Goal: Find specific page/section: Find specific page/section

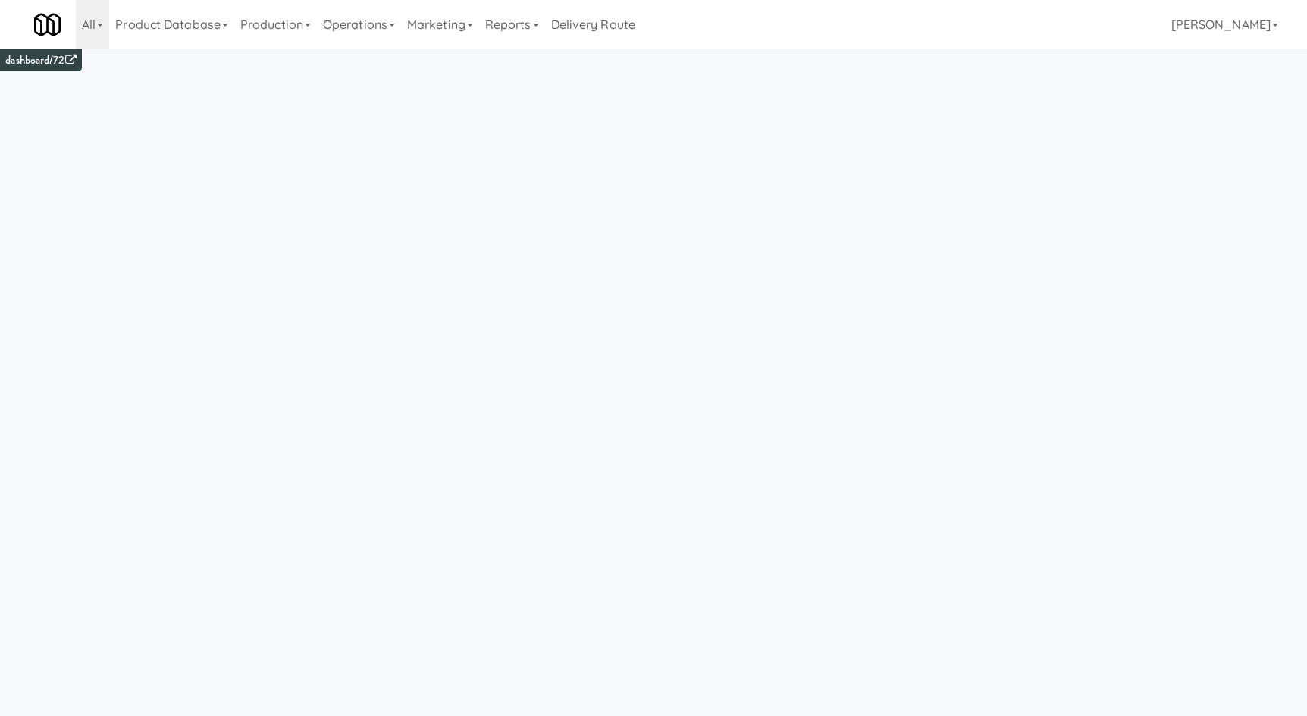
drag, startPoint x: 164, startPoint y: 18, endPoint x: 189, endPoint y: 186, distance: 170.1
click at [163, 21] on link "Product Database" at bounding box center [171, 24] width 125 height 49
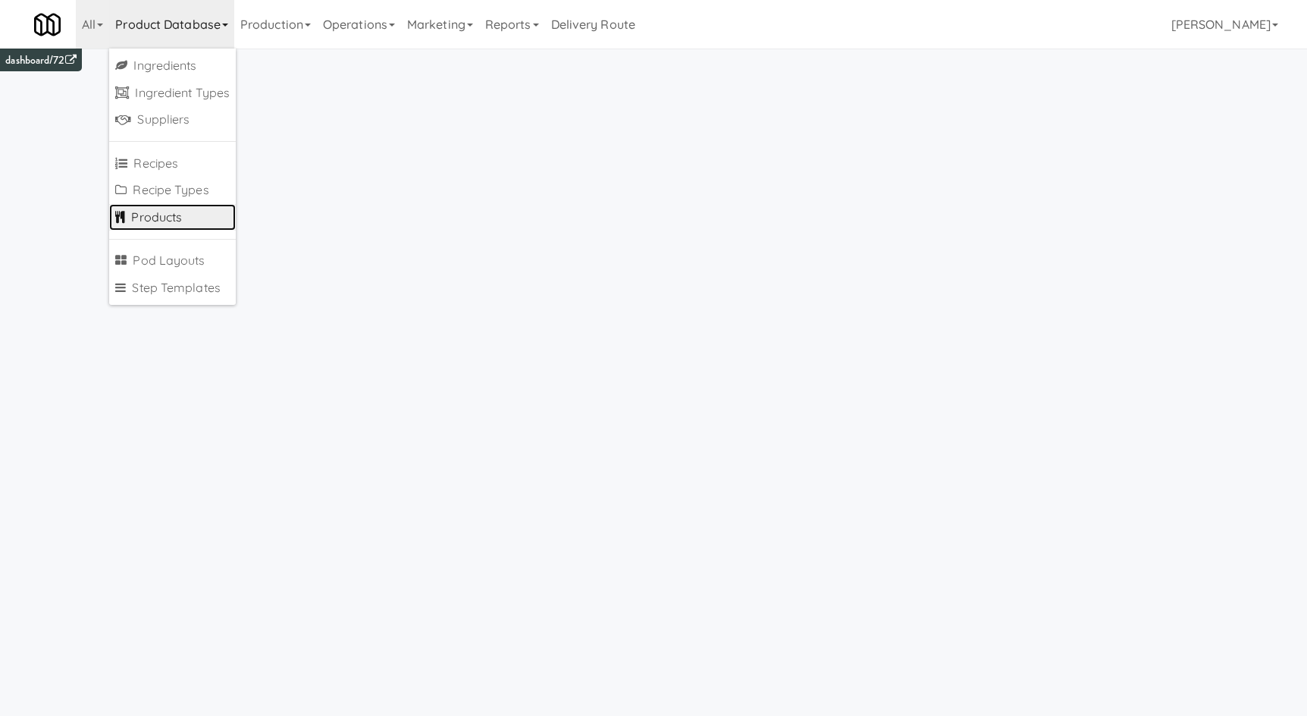
click at [183, 219] on link "Products" at bounding box center [172, 217] width 127 height 27
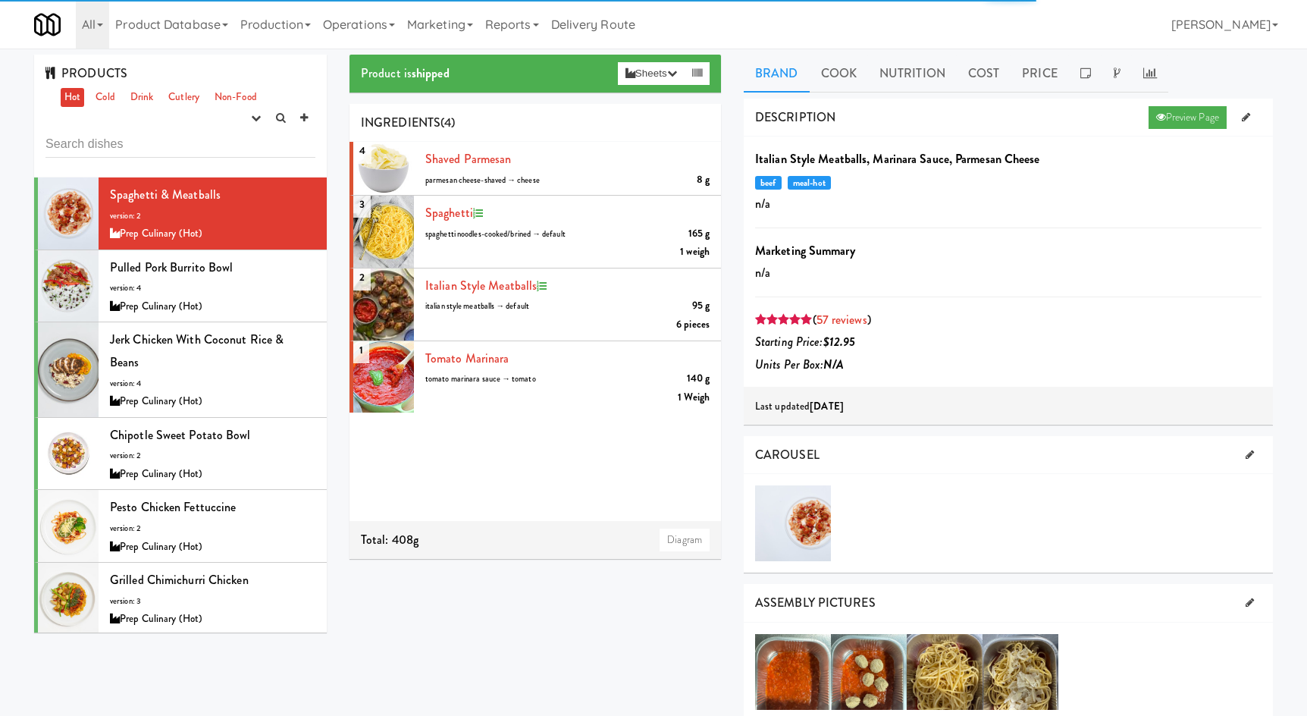
click at [132, 145] on input "text" at bounding box center [180, 144] width 270 height 28
type input "Pacific Gold Original Jerky"
click at [105, 93] on link "Cold" at bounding box center [105, 97] width 27 height 19
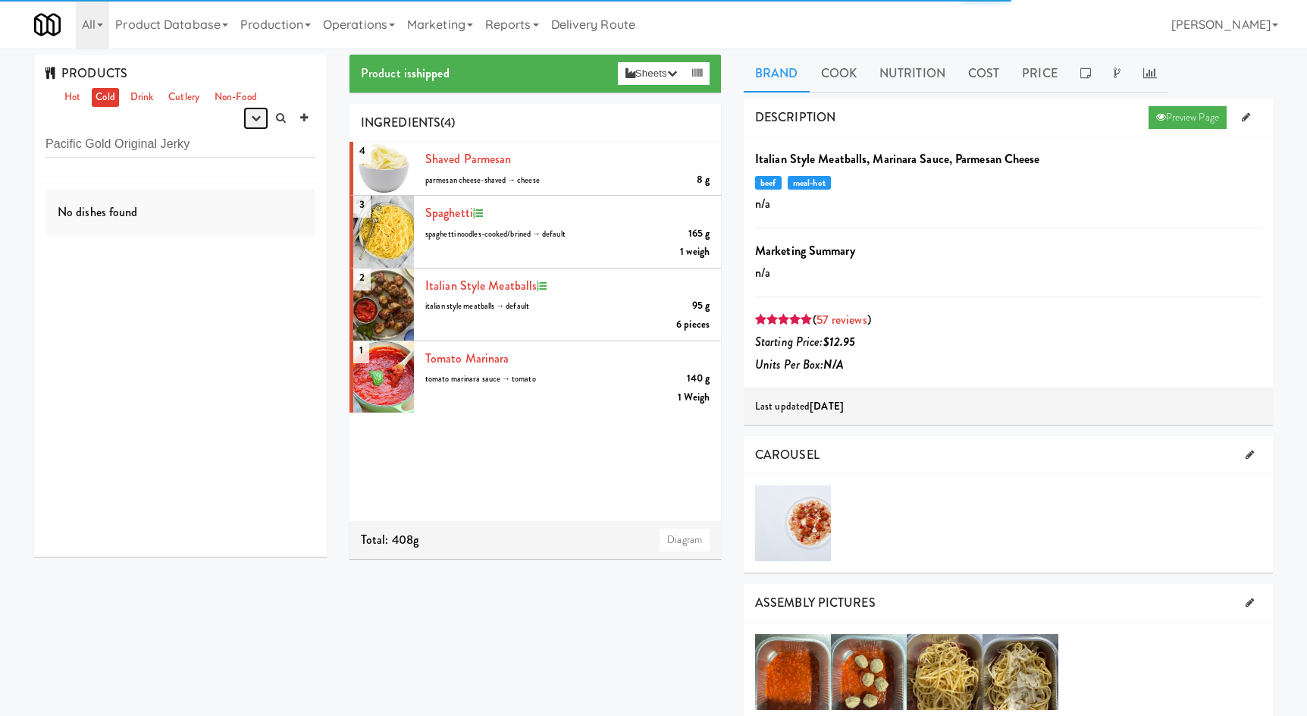
click at [254, 118] on icon "button" at bounding box center [256, 118] width 10 height 10
click at [228, 155] on link "experimenting" at bounding box center [207, 146] width 121 height 27
drag, startPoint x: 252, startPoint y: 115, endPoint x: 226, endPoint y: 166, distance: 57.3
click at [245, 130] on button "button" at bounding box center [255, 118] width 25 height 23
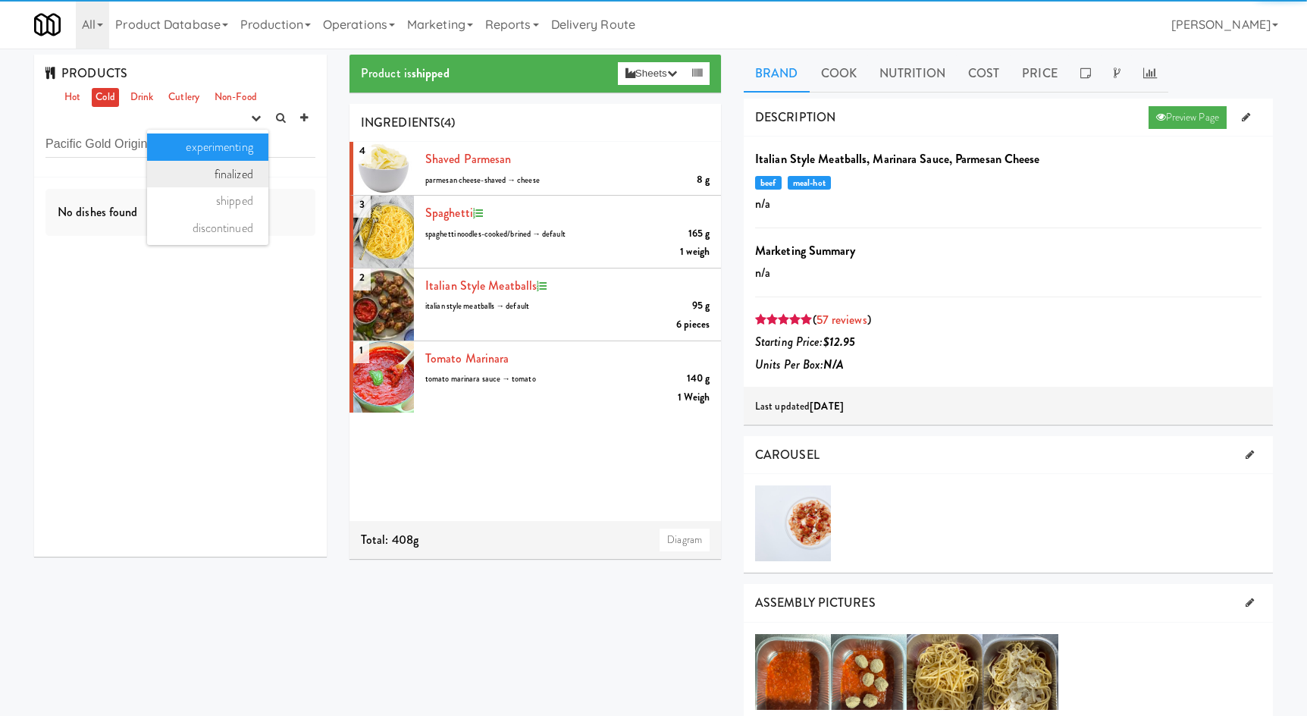
click at [222, 174] on link "finalized" at bounding box center [207, 174] width 121 height 27
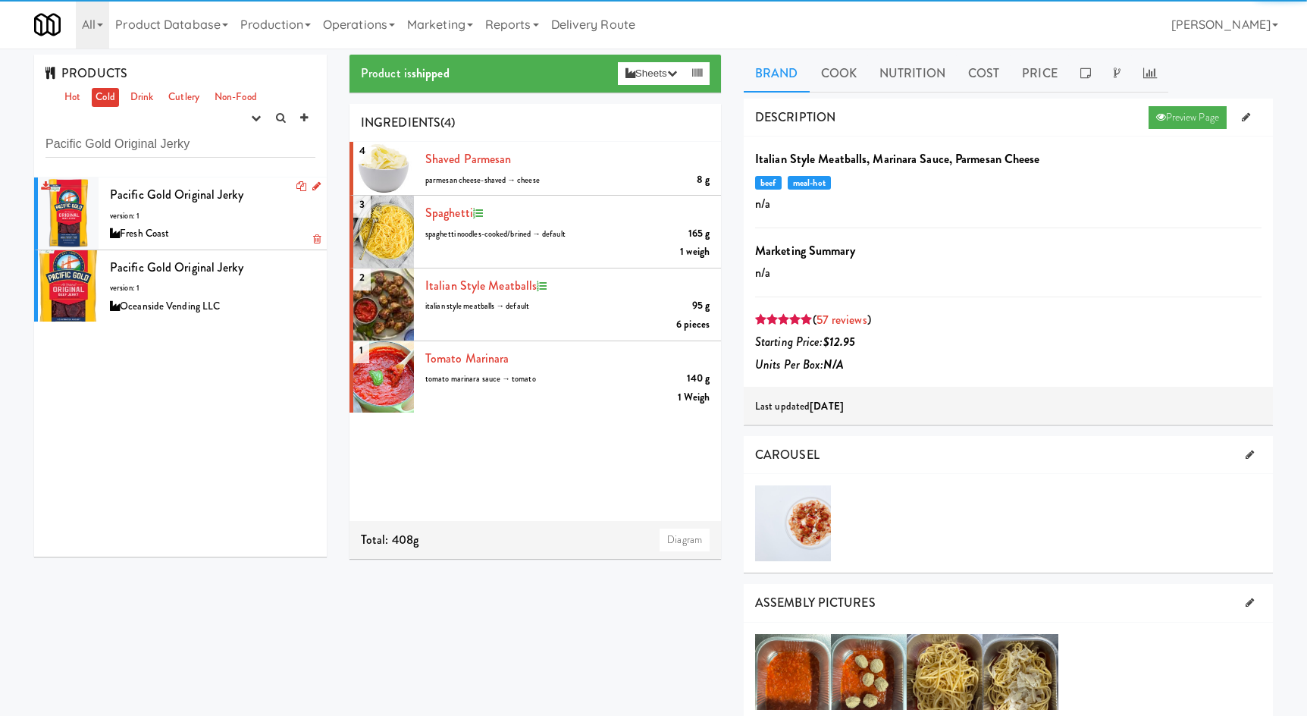
click at [170, 205] on div "Pacific Gold Original Jerky version: 1 Fresh Coast" at bounding box center [212, 213] width 205 height 60
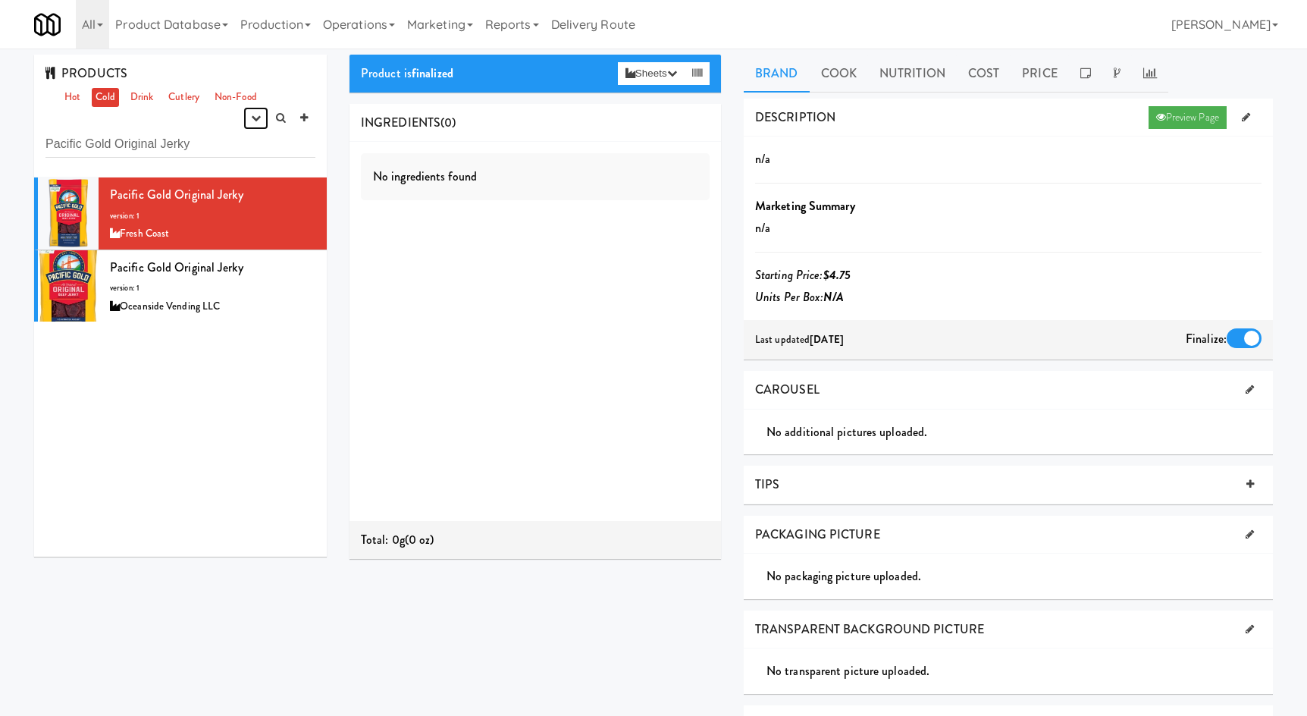
drag, startPoint x: 252, startPoint y: 114, endPoint x: 236, endPoint y: 130, distance: 22.5
click at [251, 115] on icon "button" at bounding box center [256, 118] width 10 height 10
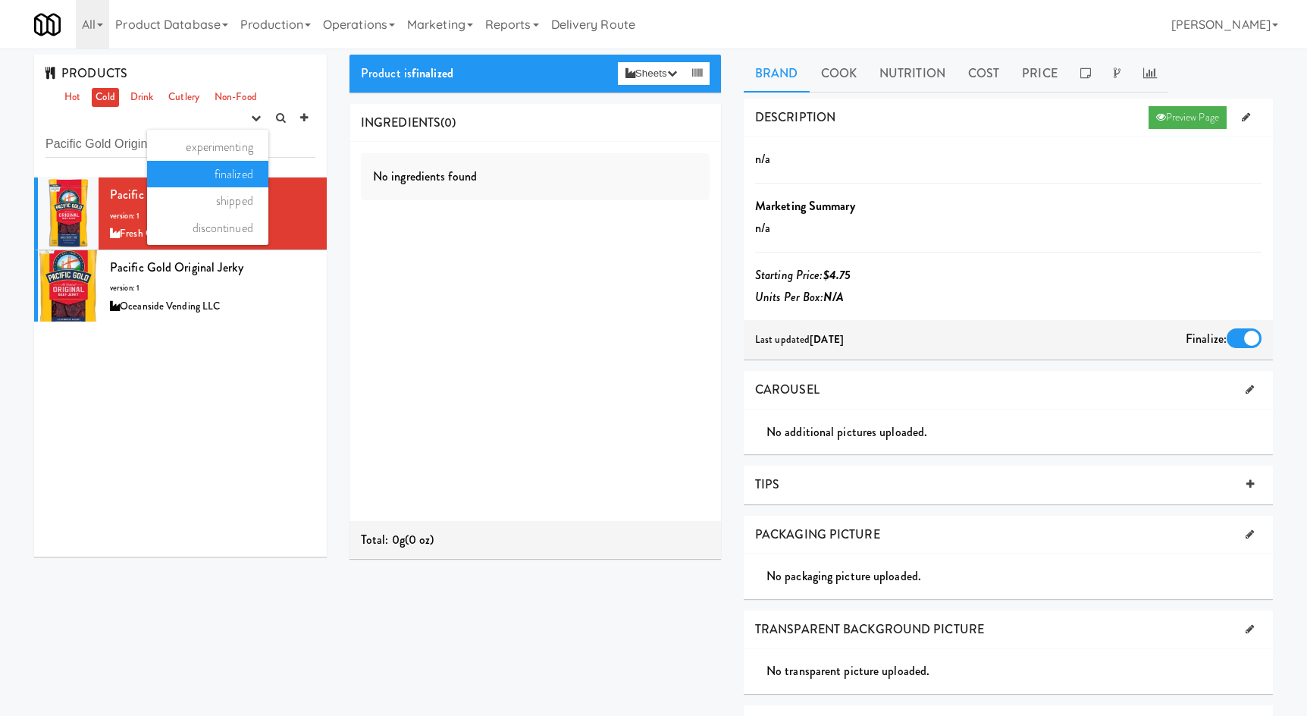
drag, startPoint x: 236, startPoint y: 130, endPoint x: 224, endPoint y: 143, distance: 18.3
click at [235, 130] on ul "experimenting finalized shipped discontinued" at bounding box center [207, 187] width 121 height 115
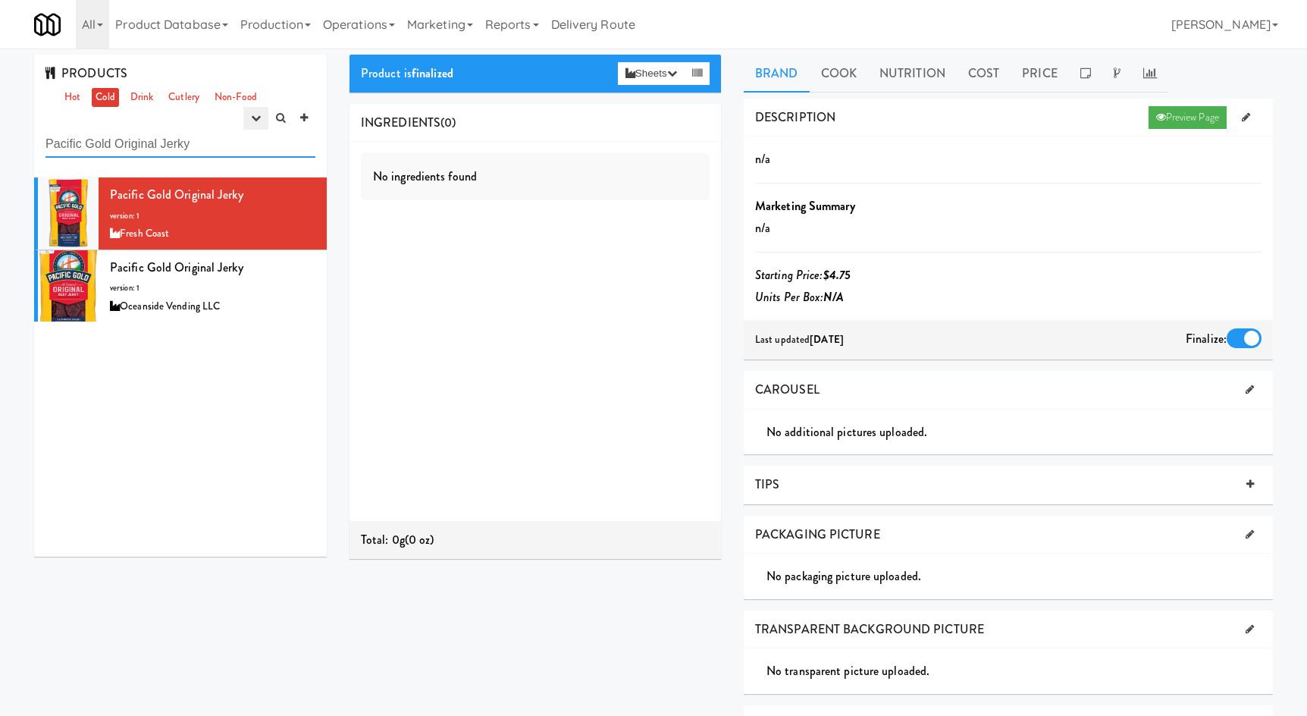
drag, startPoint x: 224, startPoint y: 143, endPoint x: 249, endPoint y: 119, distance: 35.4
click at [231, 138] on input "Pacific Gold Original Jerky" at bounding box center [180, 144] width 270 height 28
click at [258, 114] on icon "button" at bounding box center [256, 118] width 10 height 10
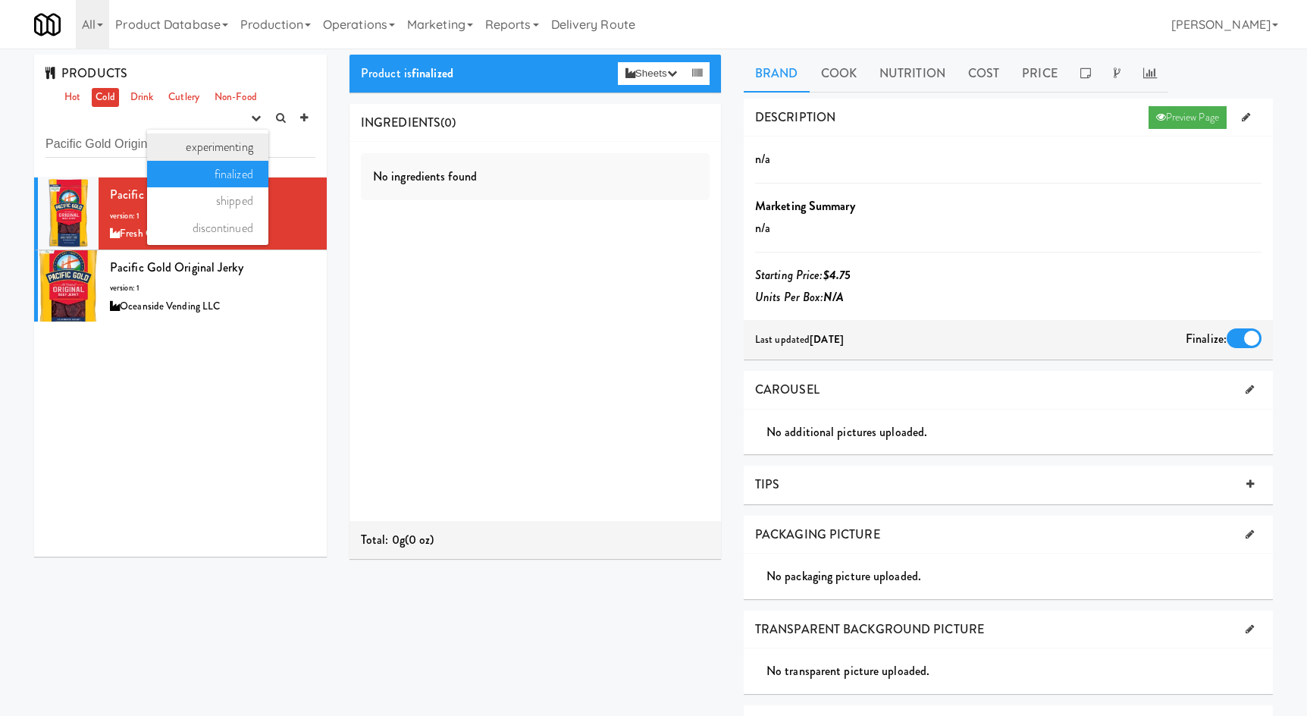
click at [231, 137] on link "experimenting" at bounding box center [207, 146] width 121 height 27
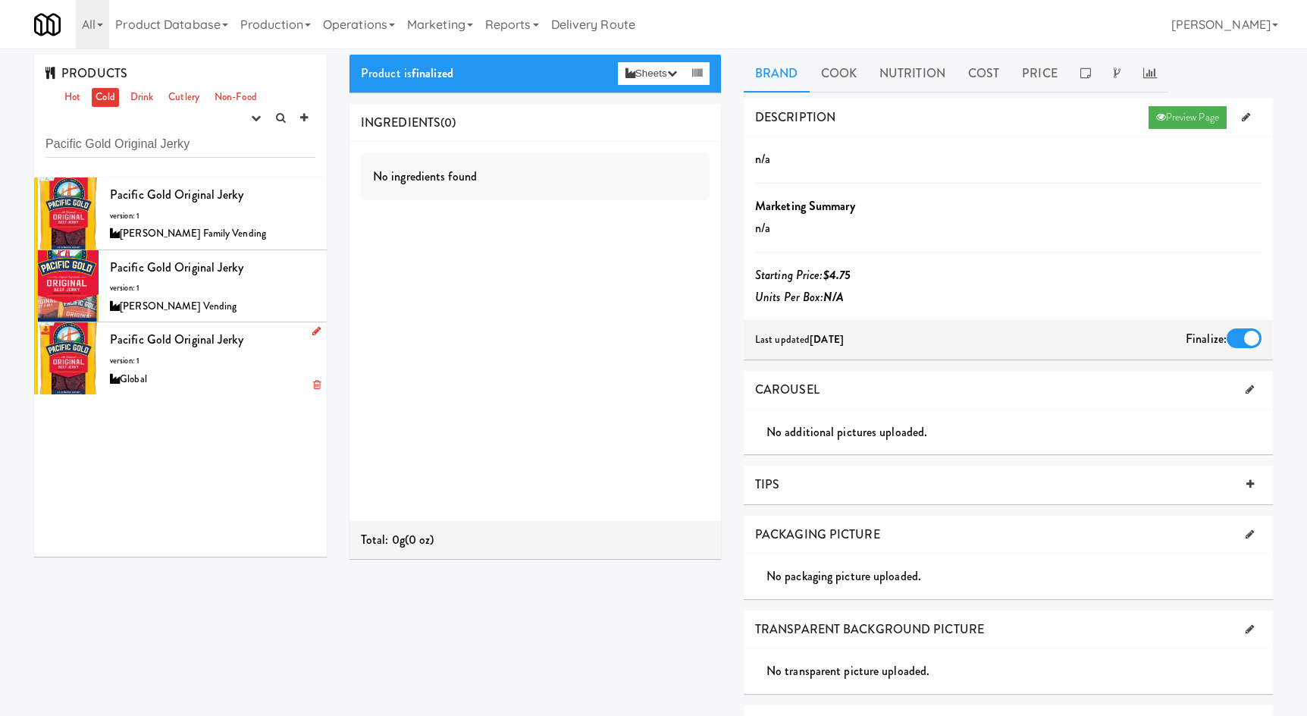
click at [225, 391] on li "Pacific Gold Original Jerky version: 1 Global" at bounding box center [180, 358] width 293 height 72
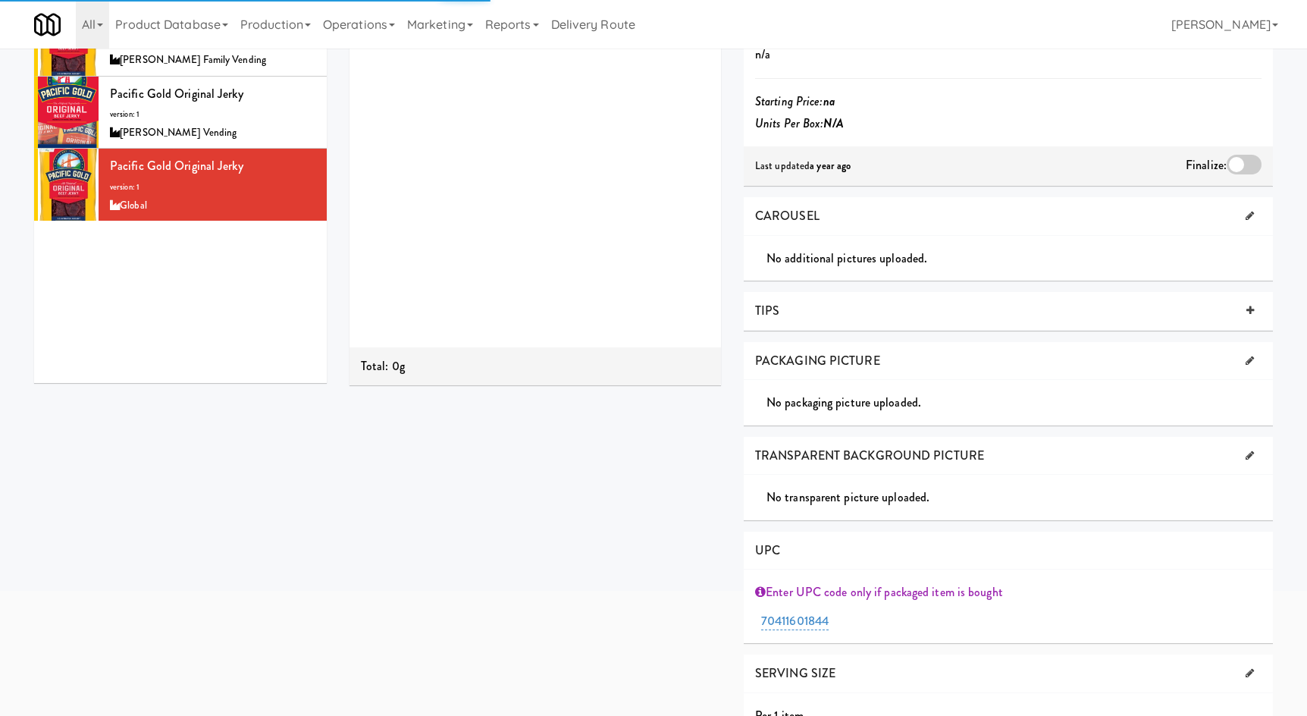
scroll to position [207, 0]
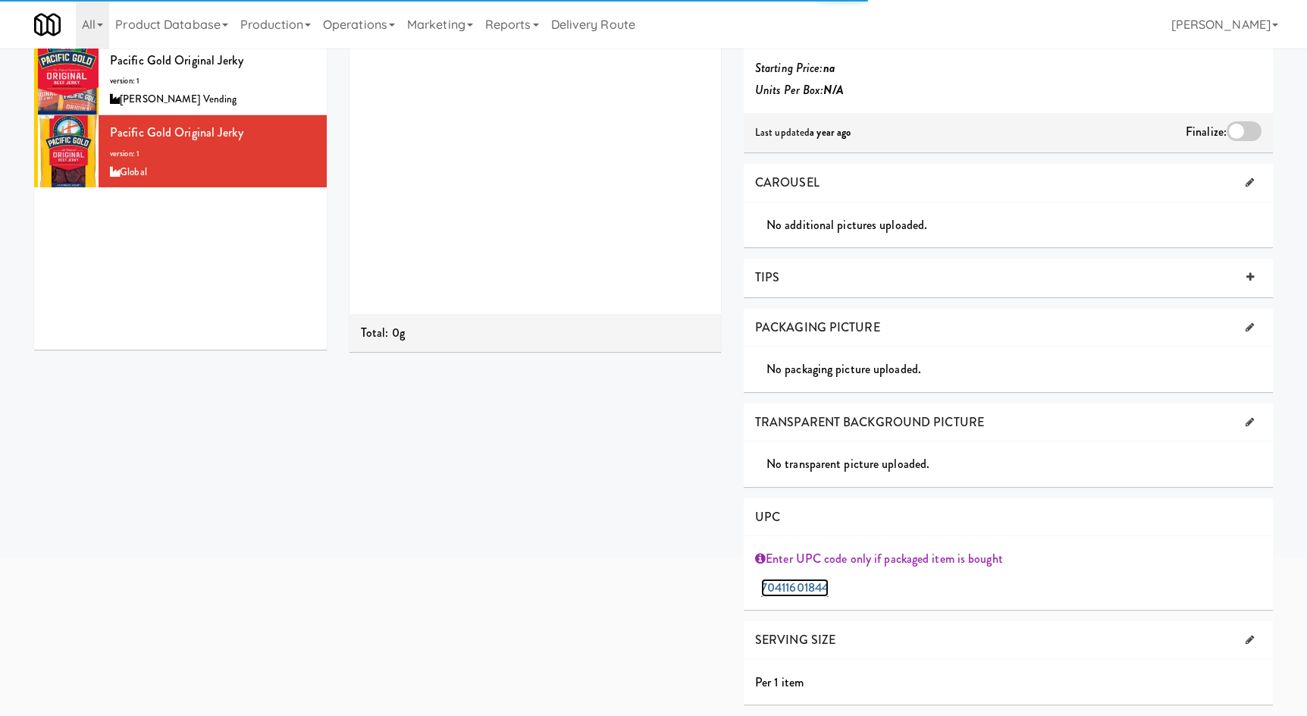
click at [778, 583] on link "70411601844" at bounding box center [794, 587] width 67 height 18
click at [929, 593] on span "Submit" at bounding box center [934, 589] width 10 height 10
click at [569, 592] on div "Product is experimenting Sheets Order List (Global) Recipe Sheet Assembly Sheet…" at bounding box center [811, 285] width 946 height 874
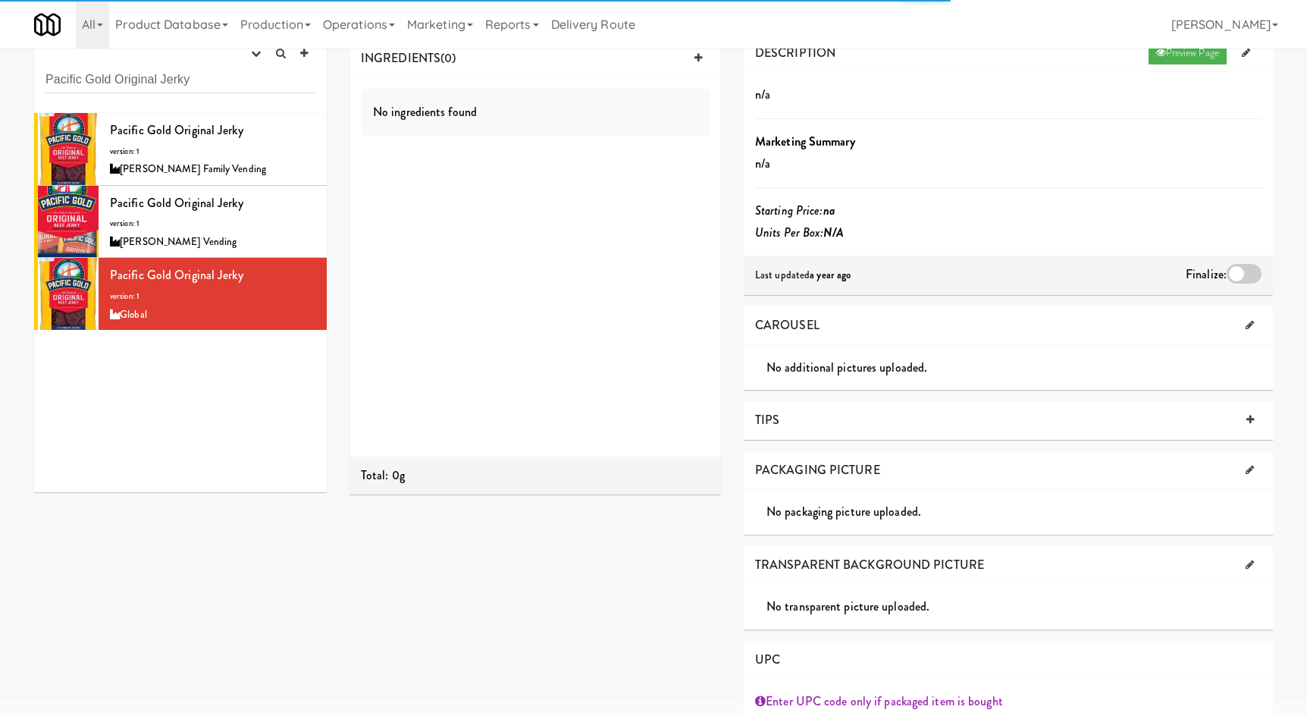
scroll to position [0, 0]
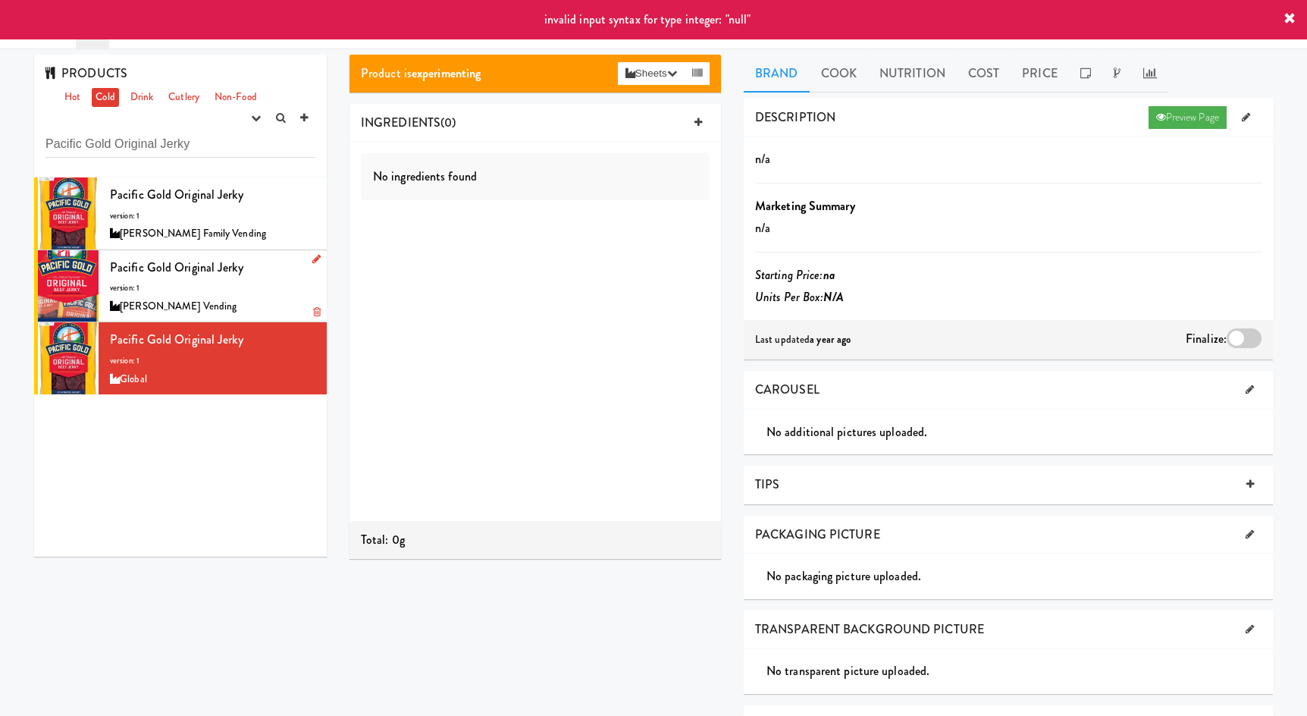
click at [229, 291] on div "Pacific Gold Original Jerky version: 1 Cordray Vending" at bounding box center [212, 286] width 205 height 60
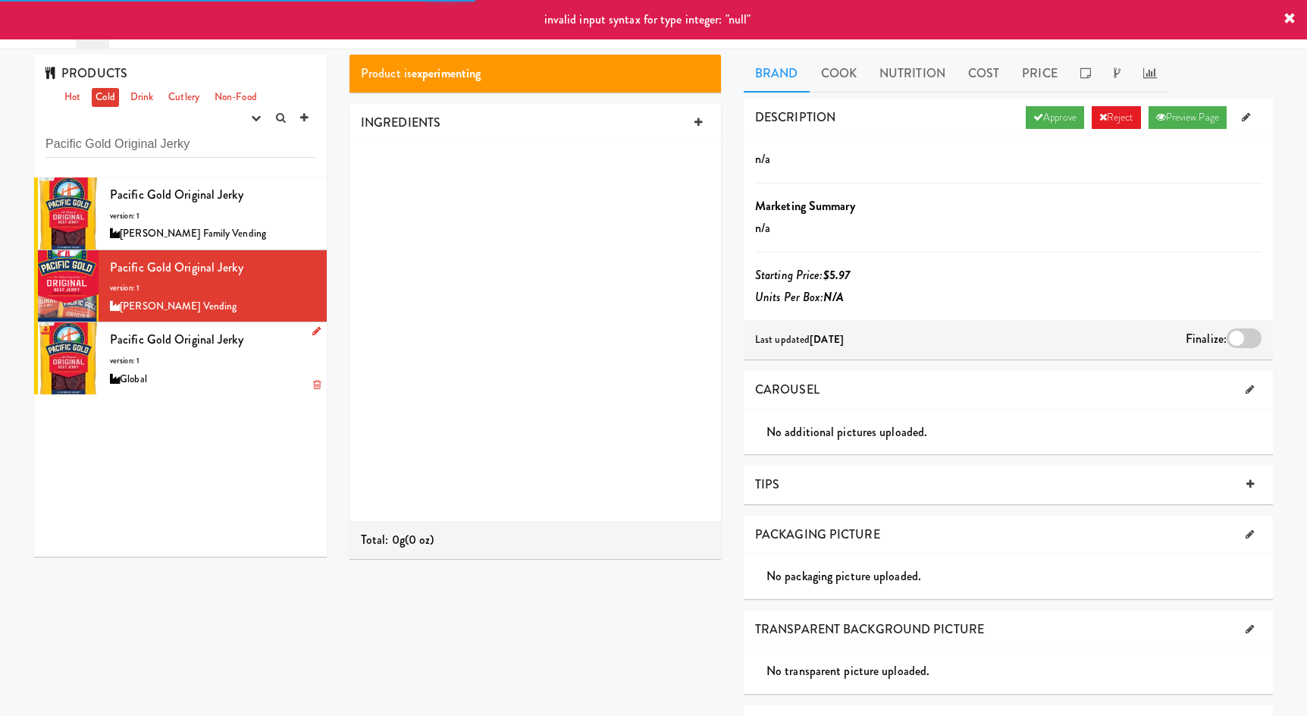
click at [208, 383] on div "Global" at bounding box center [212, 379] width 205 height 19
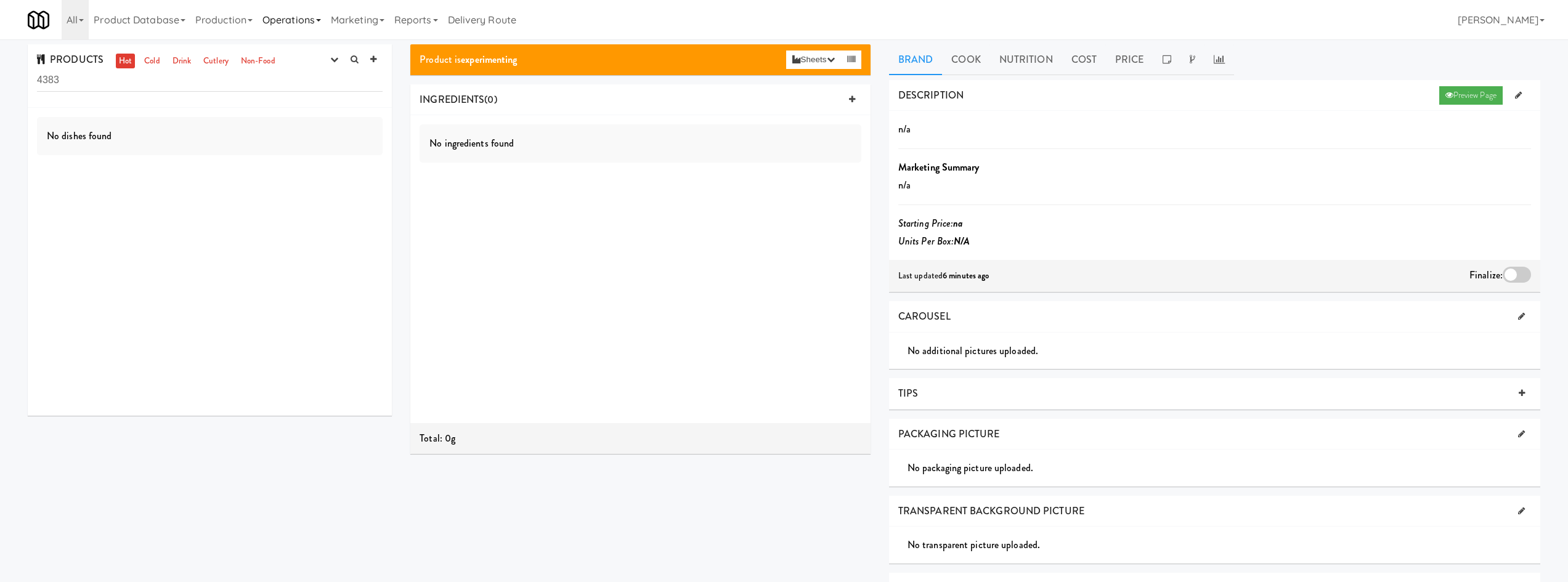
click at [310, 16] on link "Operations" at bounding box center [292, 20] width 68 height 40
click at [329, 100] on link "Operators" at bounding box center [306, 97] width 98 height 22
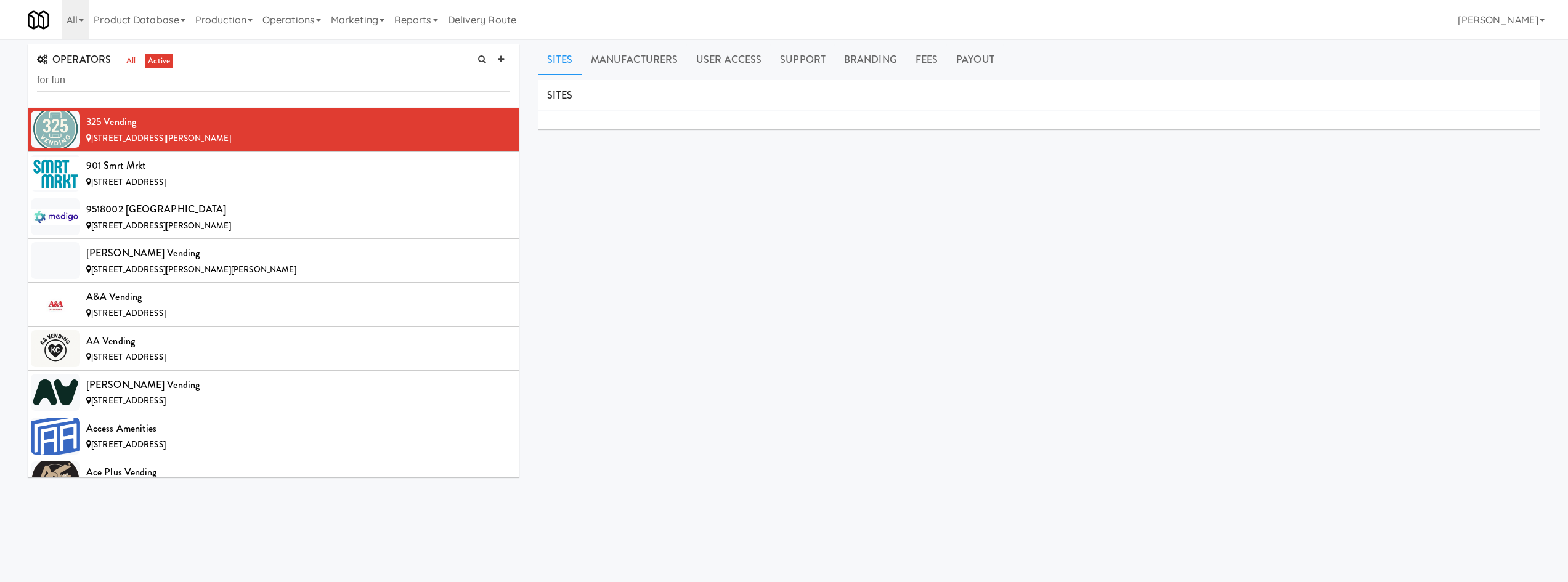
type input "for fun"
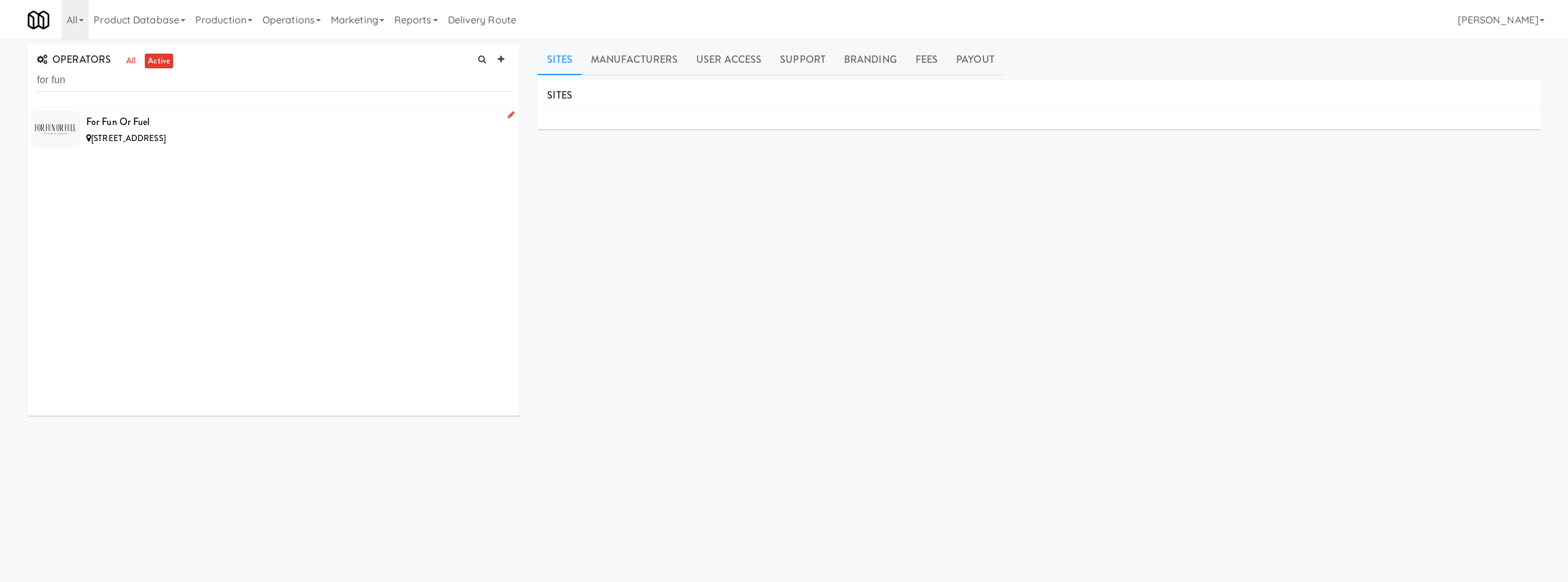
click at [299, 144] on div "[STREET_ADDRESS]" at bounding box center [298, 138] width 424 height 15
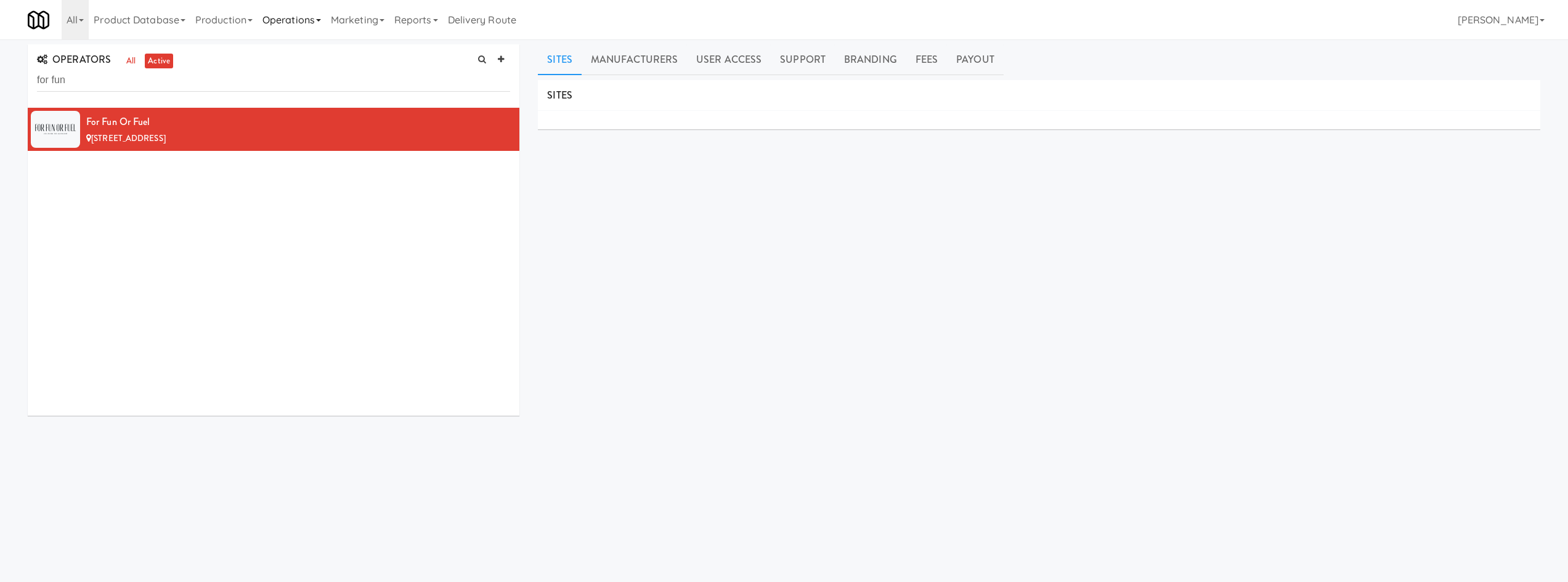
click at [286, 24] on link "Operations" at bounding box center [292, 20] width 68 height 40
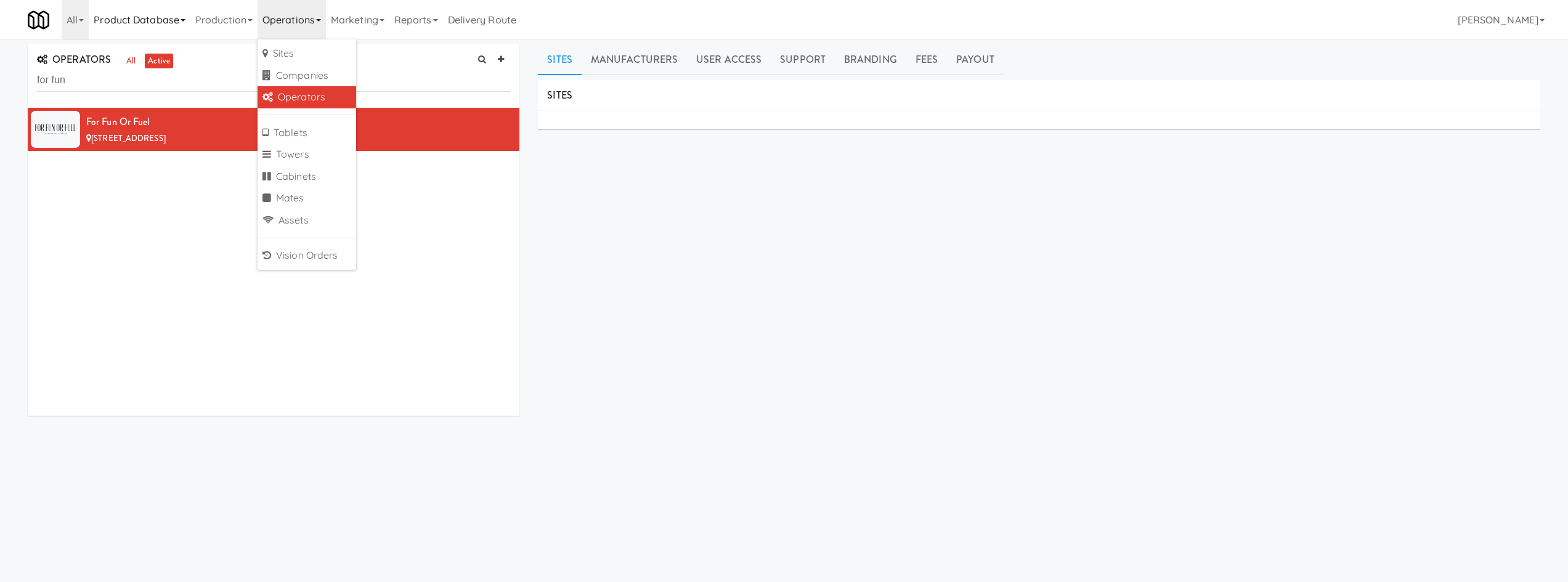
click at [153, 24] on link "Product Database" at bounding box center [139, 20] width 102 height 40
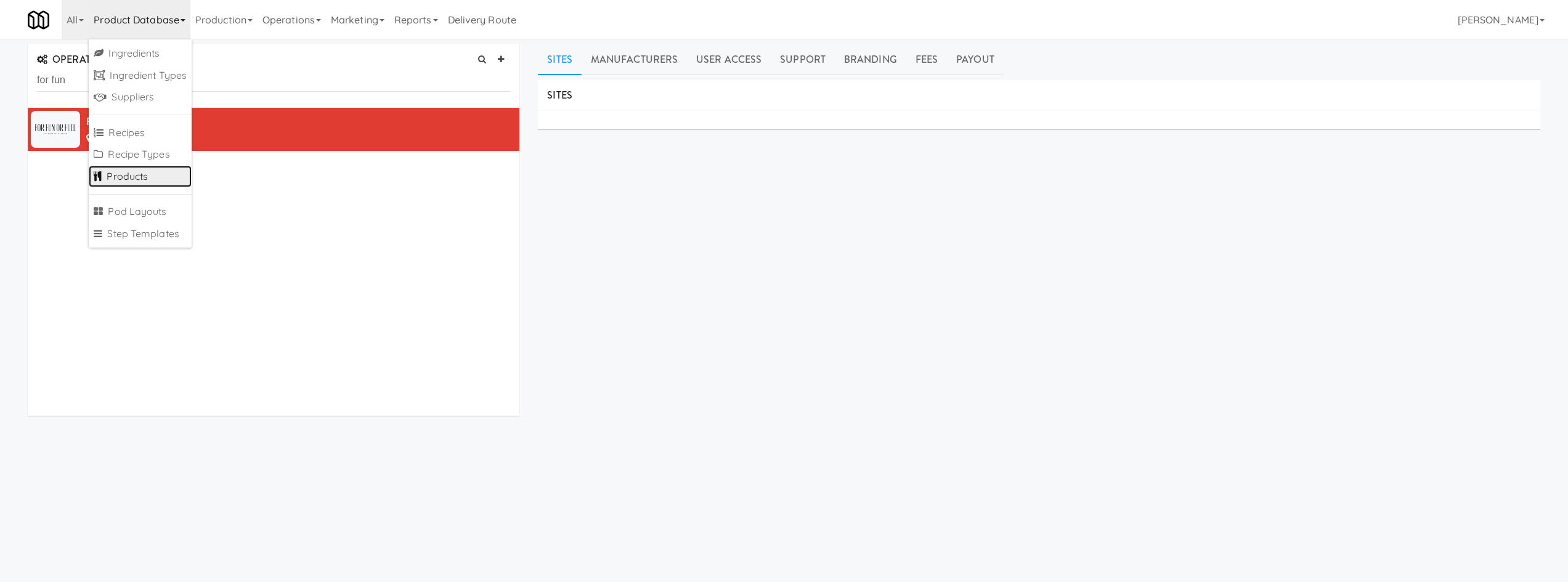
click at [130, 176] on link "Products" at bounding box center [140, 176] width 103 height 22
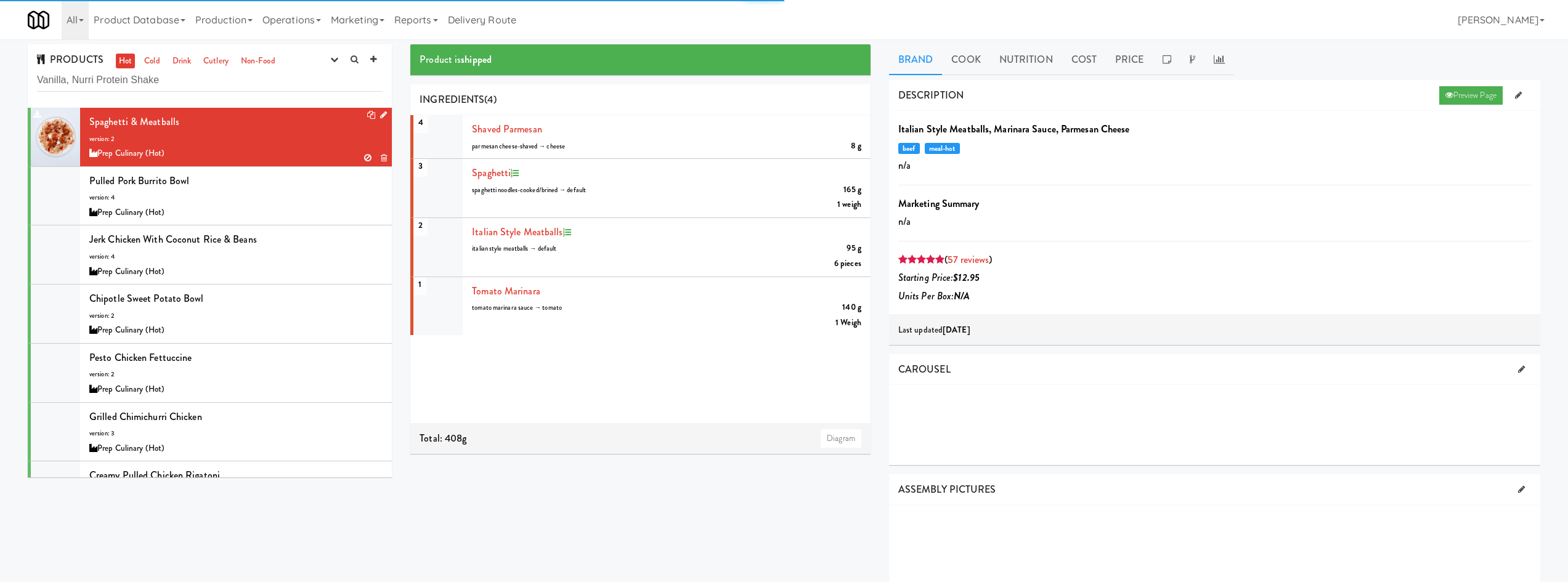
type input "Vanilla, Nurri Protein Shake"
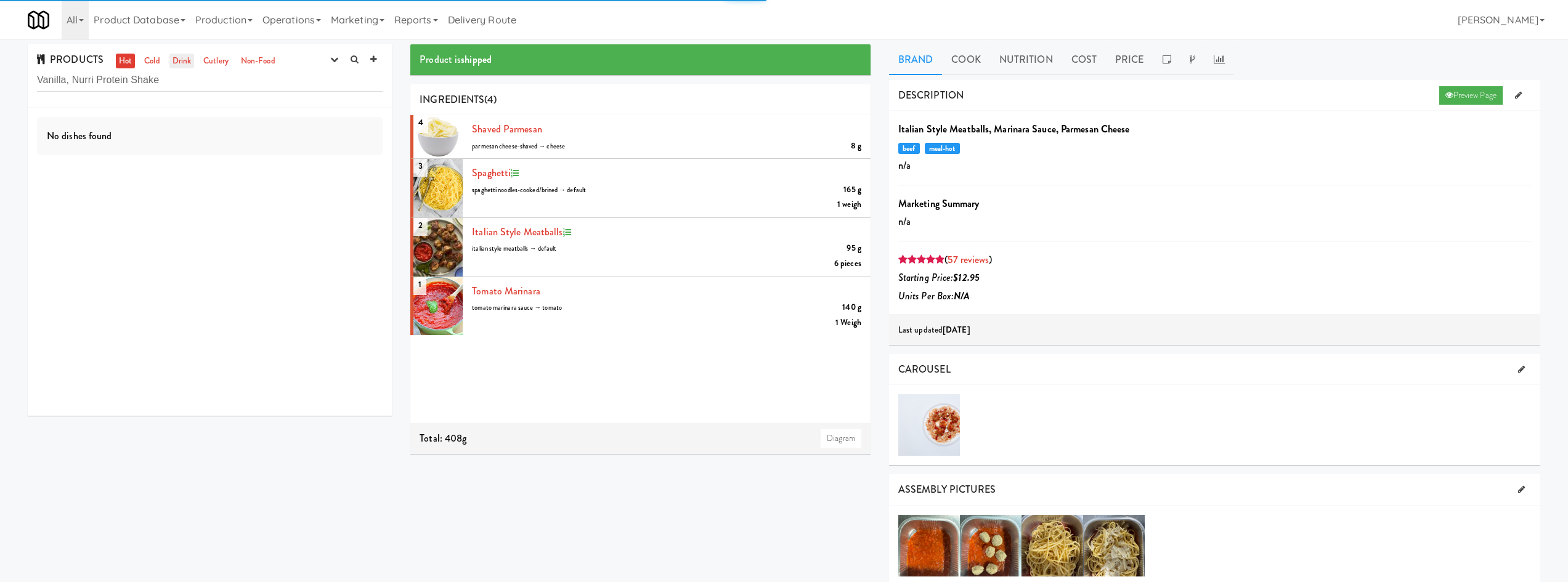
drag, startPoint x: 172, startPoint y: 61, endPoint x: 183, endPoint y: 84, distance: 25.5
click at [171, 62] on link "Drink" at bounding box center [181, 61] width 25 height 15
drag, startPoint x: 261, startPoint y: 135, endPoint x: 206, endPoint y: 94, distance: 68.6
click at [258, 131] on div "No dishes found" at bounding box center [209, 136] width 345 height 38
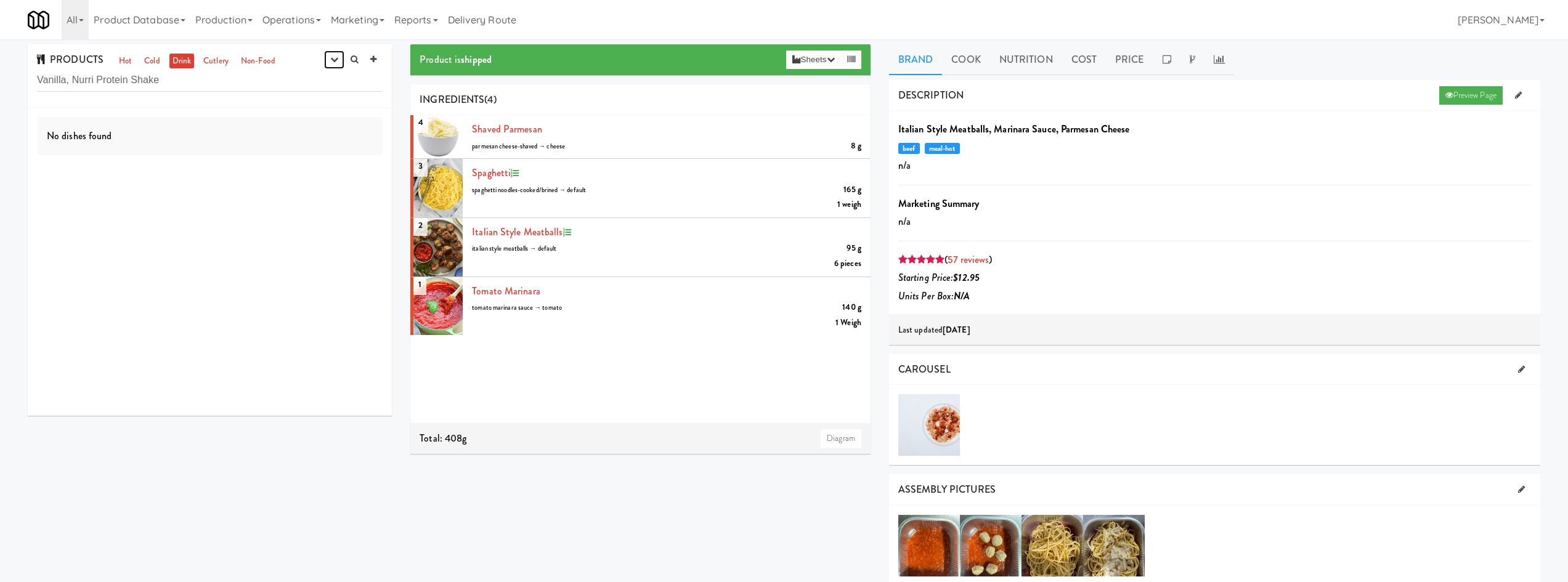
drag, startPoint x: 328, startPoint y: 61, endPoint x: 312, endPoint y: 78, distance: 23.3
click at [326, 65] on button "button" at bounding box center [334, 59] width 20 height 19
click at [312, 78] on link "experimenting" at bounding box center [294, 83] width 98 height 22
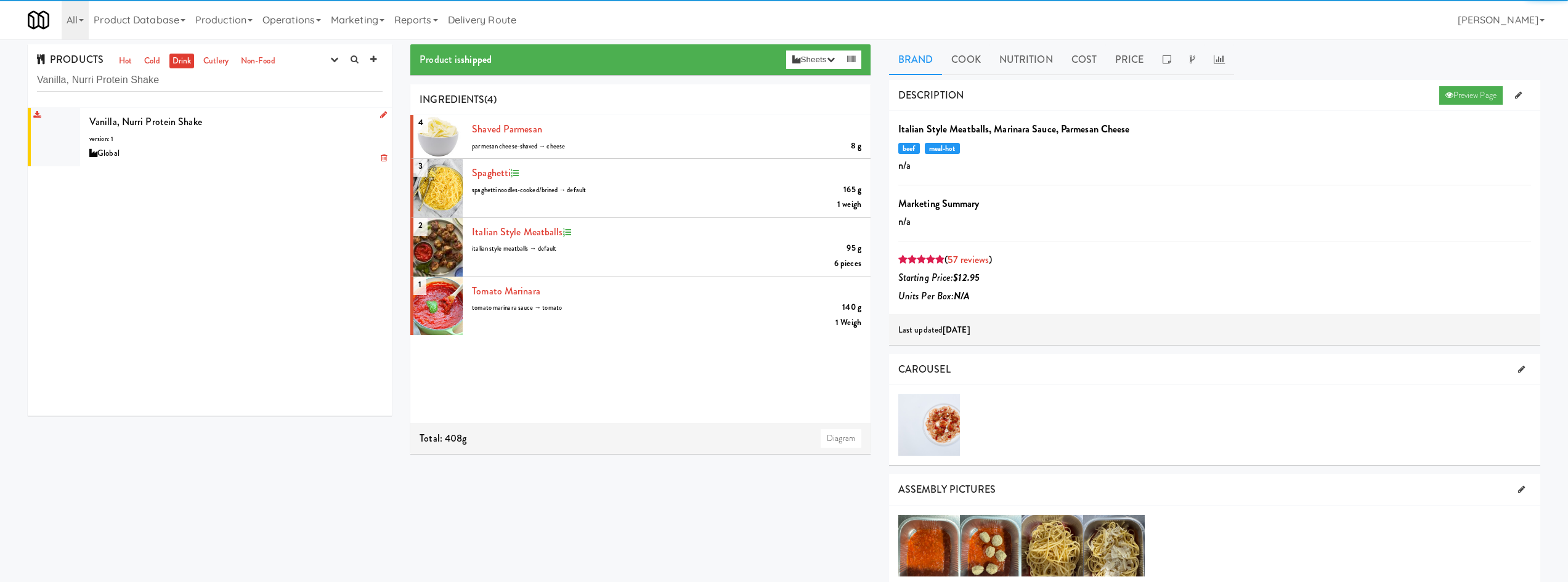
click at [276, 132] on div "Vanilla, Nurri Protein Shake version: 1 Global" at bounding box center [236, 137] width 293 height 49
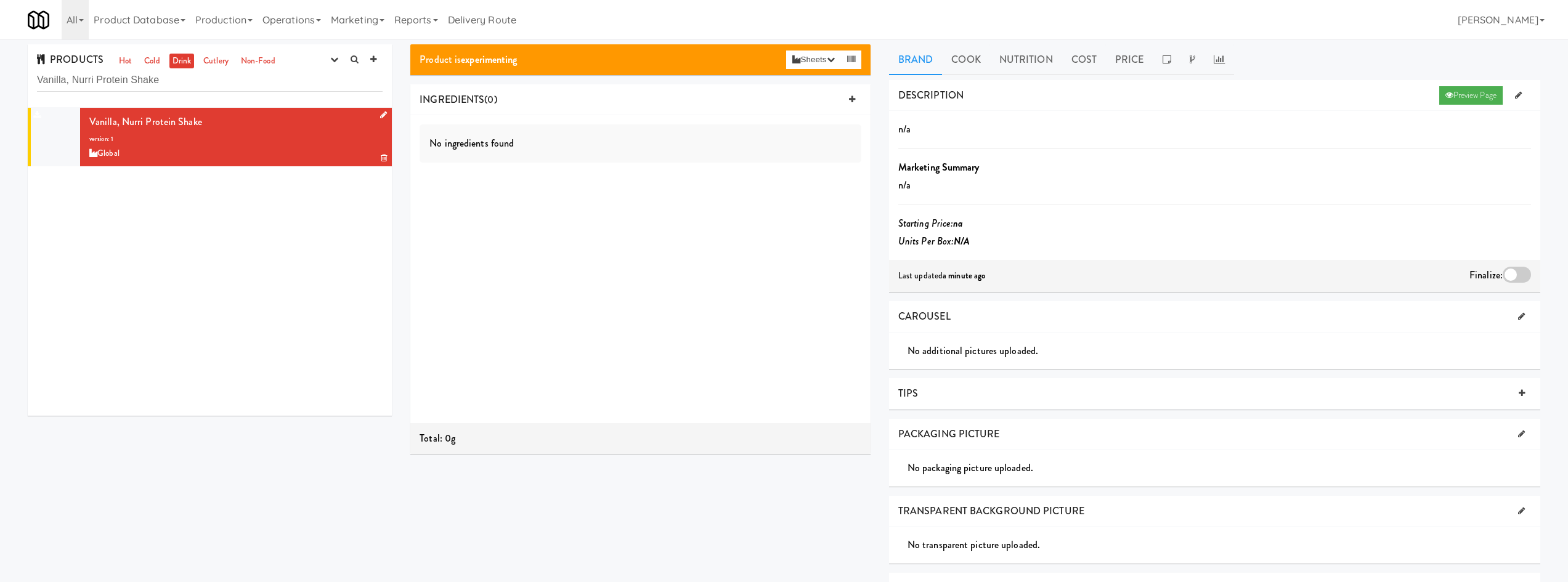
drag, startPoint x: 376, startPoint y: 117, endPoint x: 363, endPoint y: 115, distance: 13.2
click at [380, 116] on icon at bounding box center [384, 115] width 7 height 8
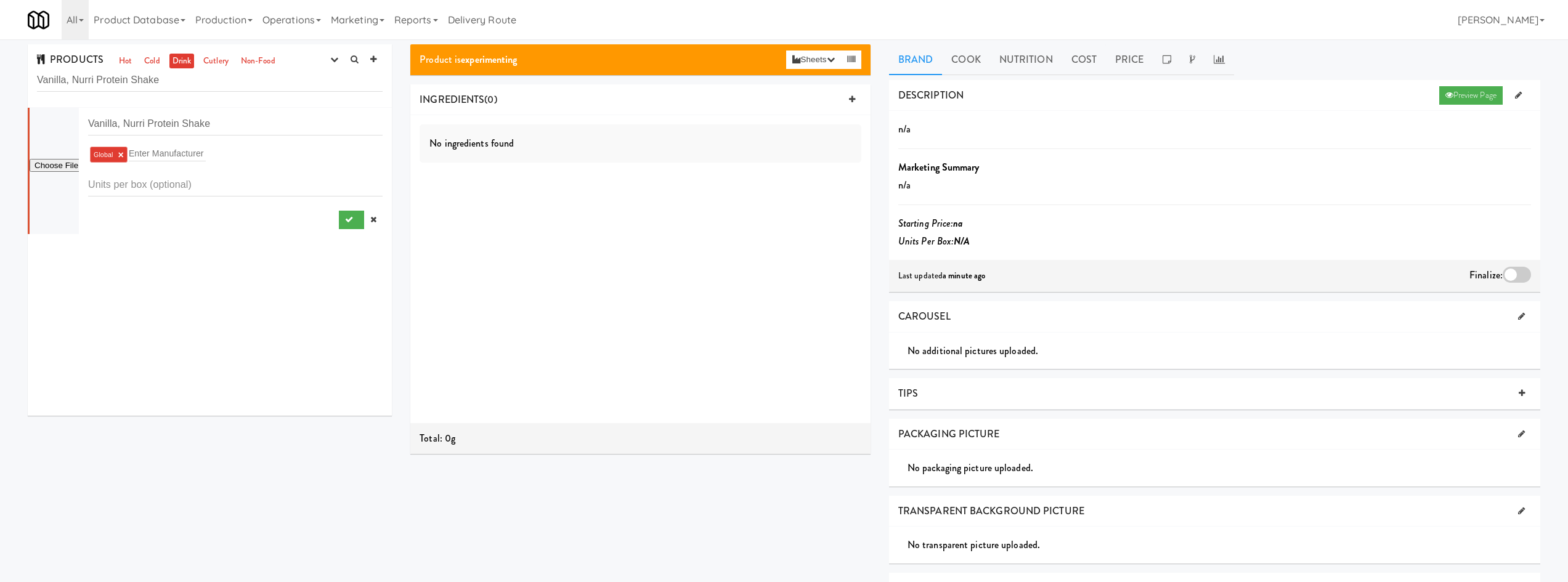
type input "C:\fakepath\93343bfae02145f4d60091ed1b93e2de5ea7f5c6.png.jpg"
click at [345, 220] on button "submit" at bounding box center [351, 219] width 25 height 19
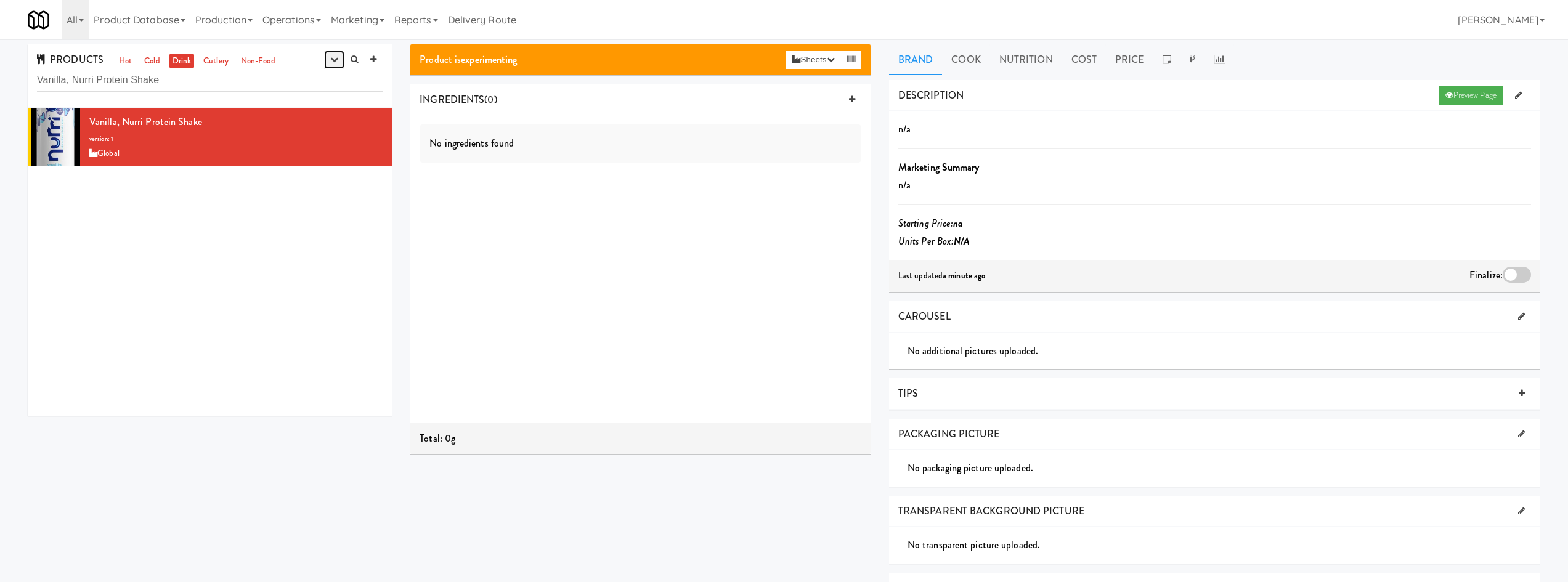
click at [332, 65] on button "button" at bounding box center [334, 59] width 20 height 19
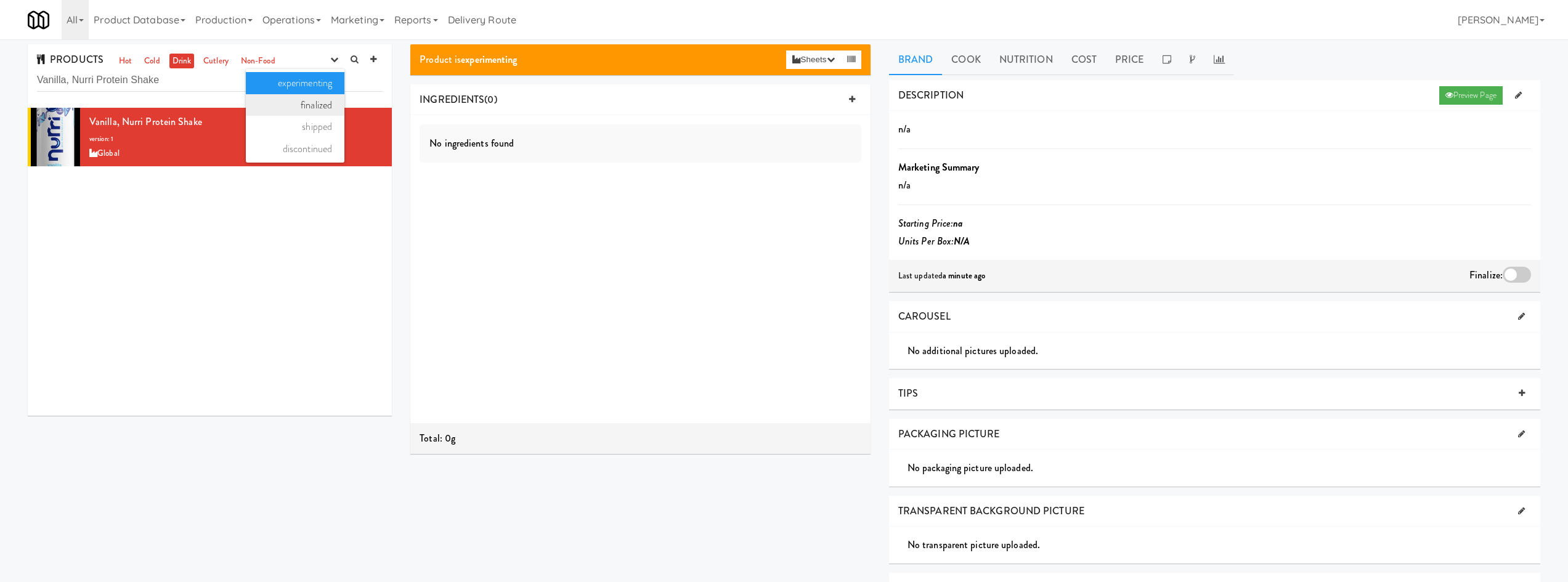
click at [293, 106] on link "finalized" at bounding box center [294, 105] width 98 height 22
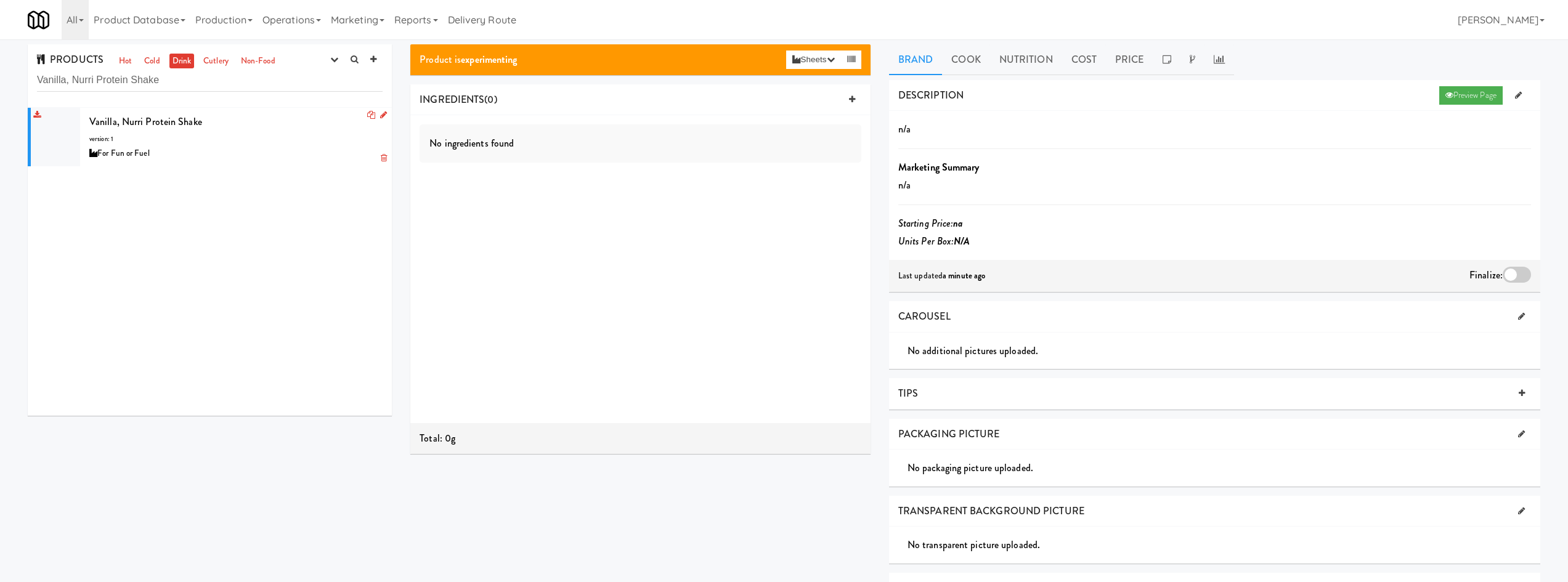
click at [380, 116] on icon at bounding box center [384, 115] width 7 height 8
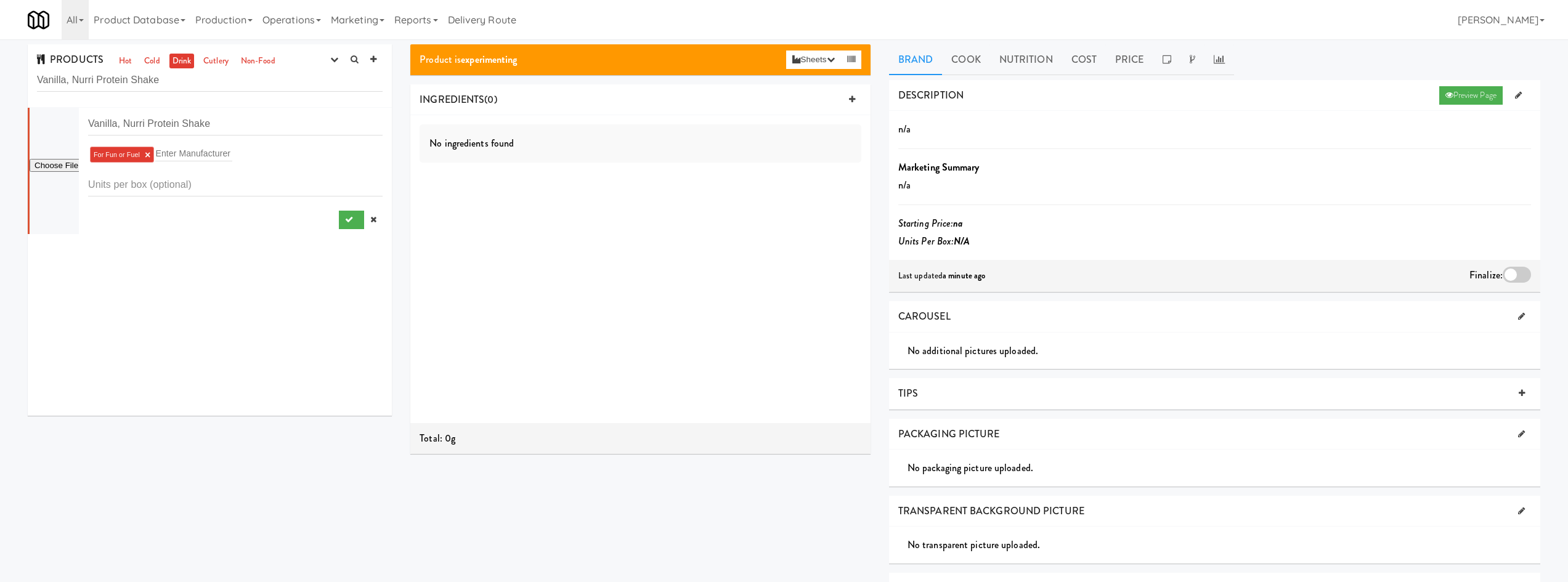
type input "C:\fakepath\93343bfae02145f4d60091ed1b93e2de5ea7f5c6.png.jpg"
drag, startPoint x: 330, startPoint y: 216, endPoint x: 360, endPoint y: 251, distance: 46.1
click at [339, 218] on button "submit" at bounding box center [351, 219] width 25 height 19
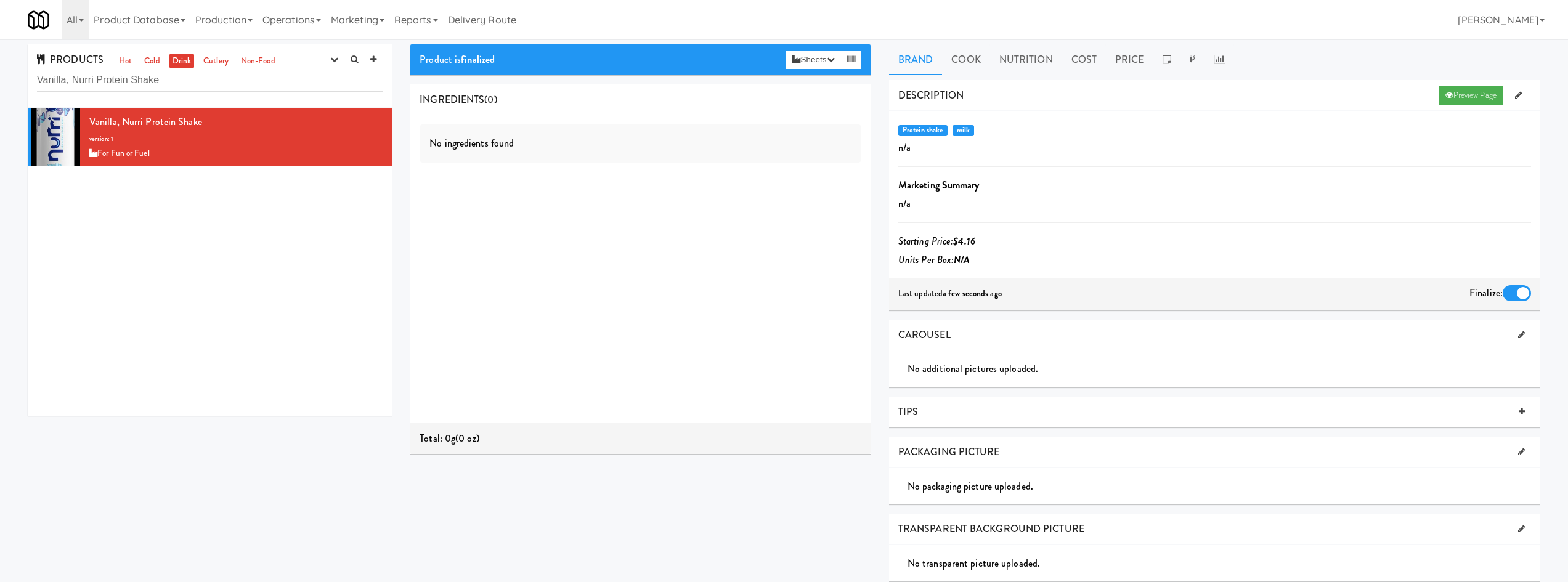
drag, startPoint x: 319, startPoint y: 29, endPoint x: 307, endPoint y: 54, distance: 27.7
click at [311, 35] on link "Operations" at bounding box center [292, 20] width 68 height 40
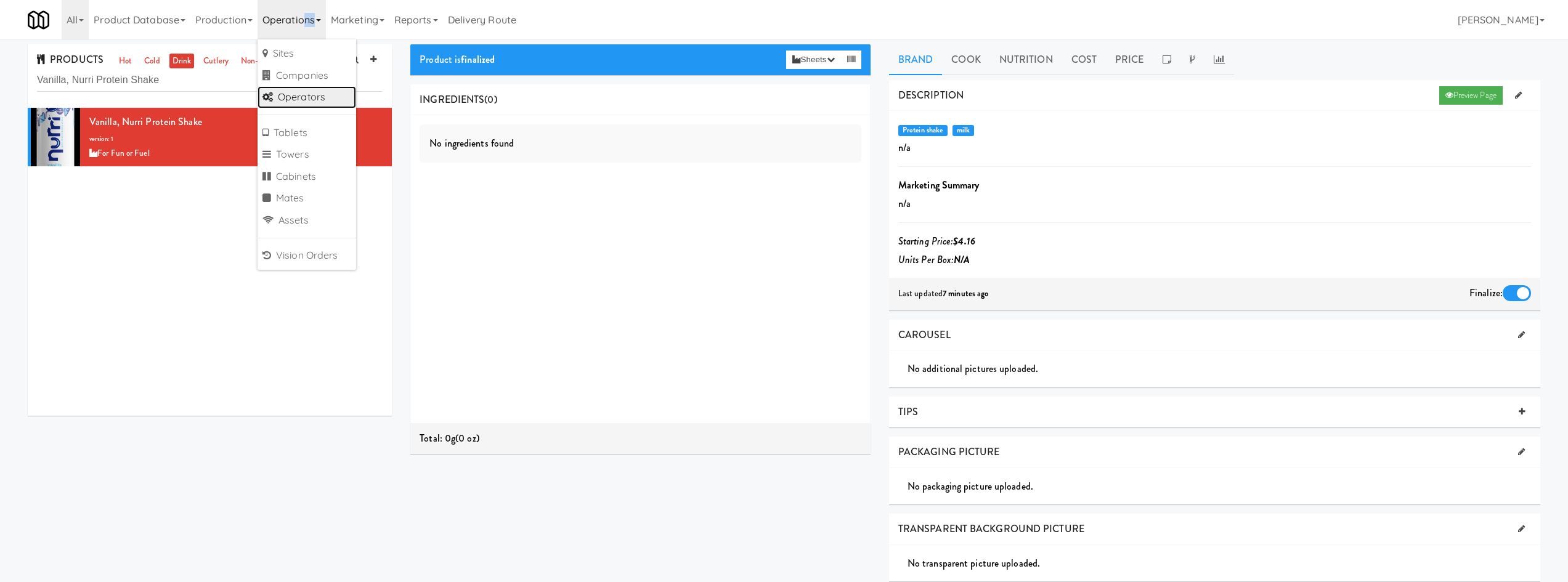
click at [330, 102] on link "Operators" at bounding box center [306, 97] width 98 height 22
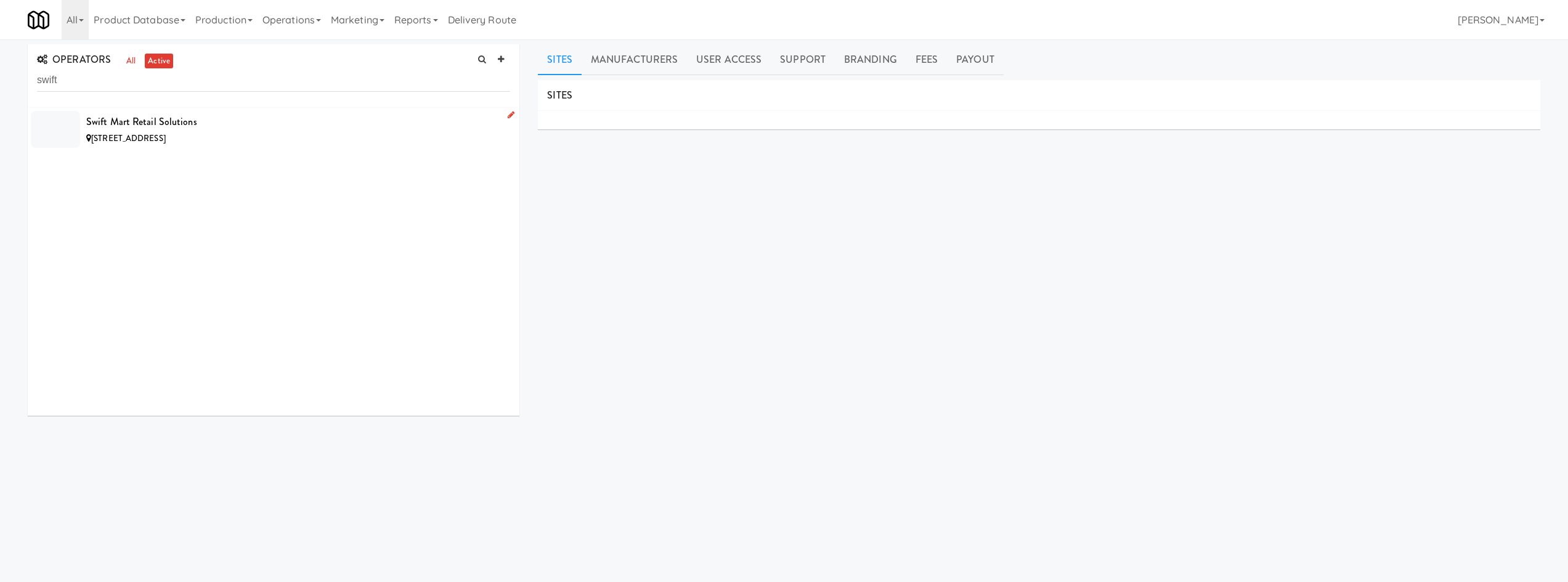
click at [319, 125] on div "Swift Mart Retail Solutions" at bounding box center [298, 122] width 424 height 19
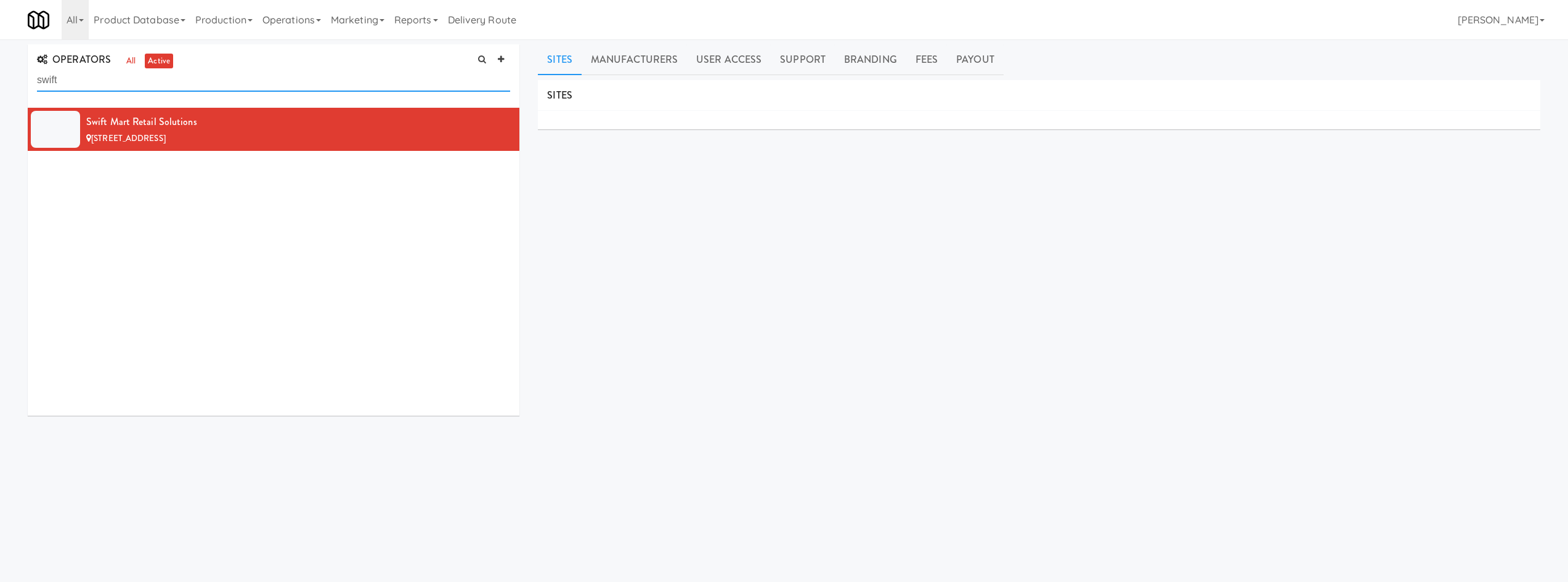
click at [200, 79] on input "swift" at bounding box center [273, 80] width 473 height 23
drag, startPoint x: 200, startPoint y: 79, endPoint x: 213, endPoint y: 79, distance: 13.0
click at [205, 81] on input "swift" at bounding box center [273, 80] width 473 height 23
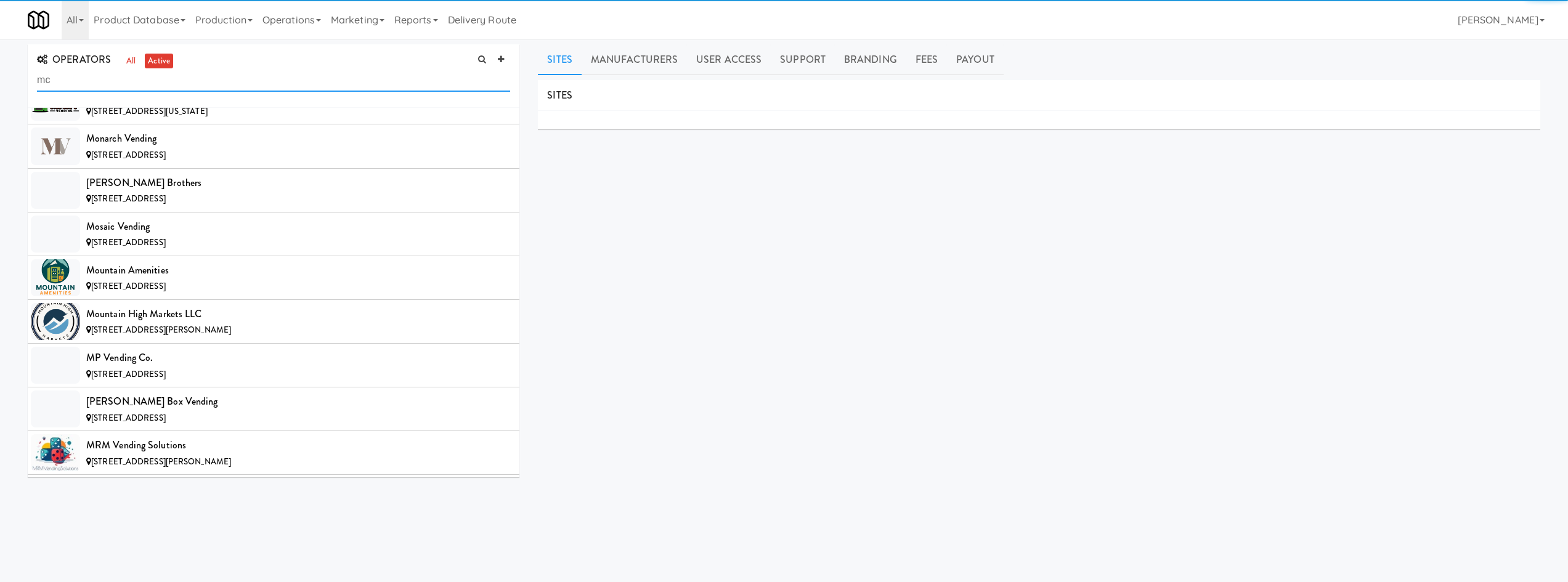
scroll to position [5139, 0]
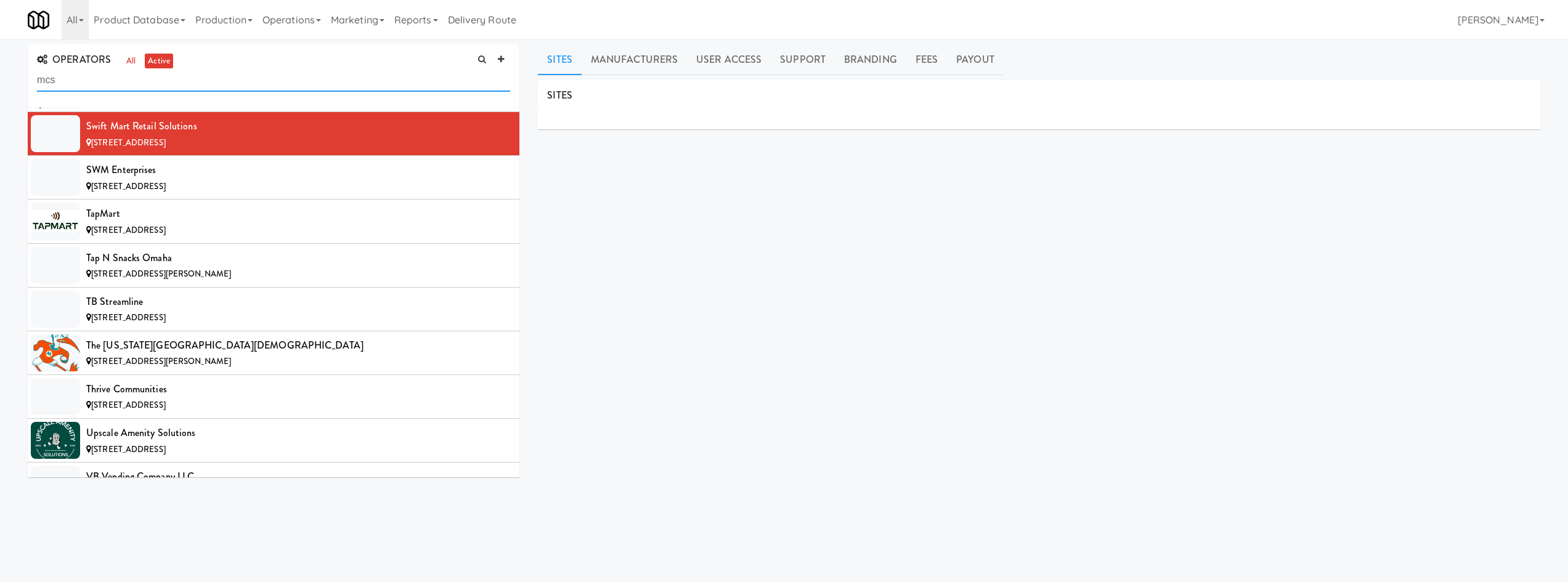
type input "mcs"
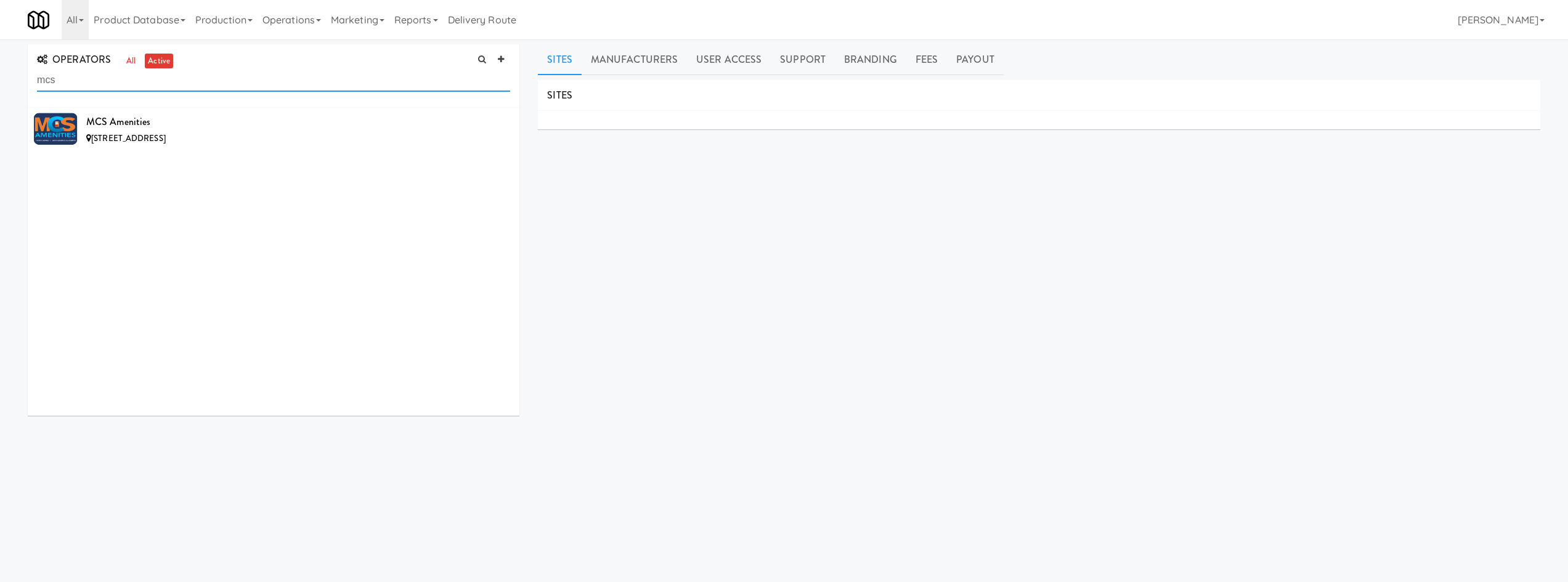
scroll to position [0, 0]
click at [314, 153] on div "MCS Amenities [STREET_ADDRESS]" at bounding box center [273, 262] width 492 height 308
click at [319, 137] on div "[STREET_ADDRESS]" at bounding box center [298, 138] width 424 height 15
